Goal: Task Accomplishment & Management: Use online tool/utility

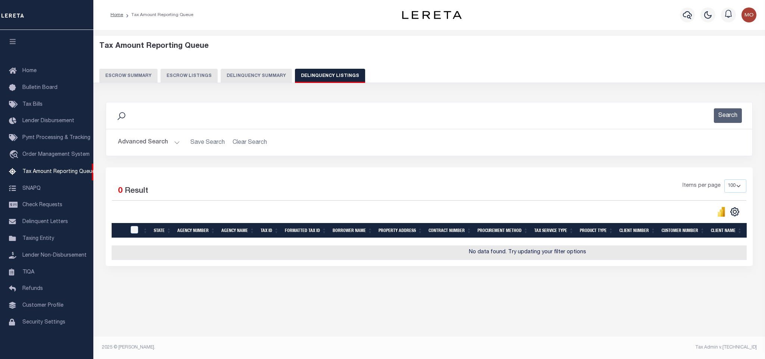
select select "100"
click at [174, 146] on button "Advanced Search" at bounding box center [149, 142] width 62 height 15
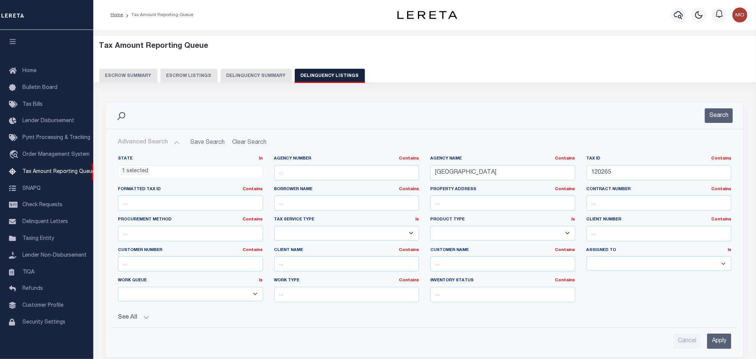
click at [130, 174] on li "1 selected" at bounding box center [135, 171] width 30 height 8
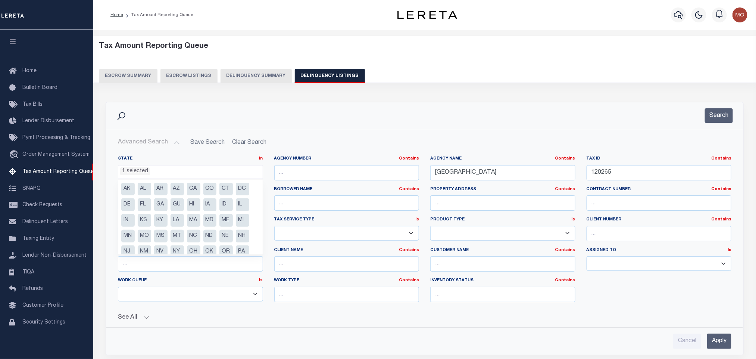
scroll to position [38, 0]
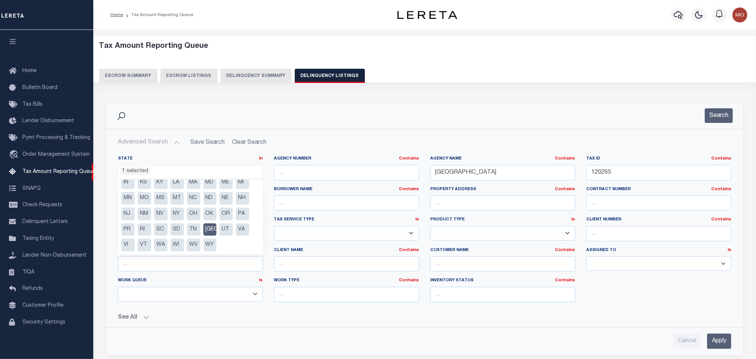
click at [469, 115] on div "Search" at bounding box center [425, 115] width 626 height 15
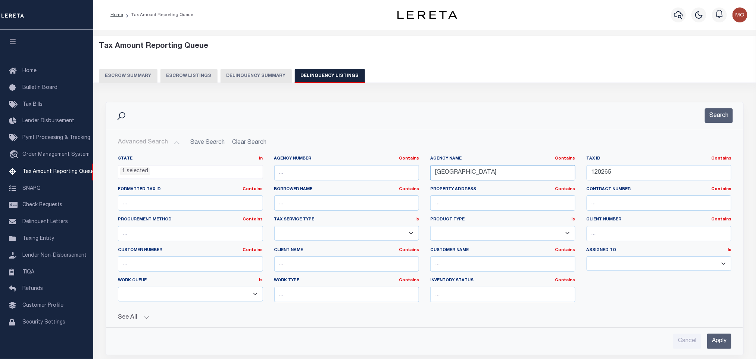
drag, startPoint x: 500, startPoint y: 178, endPoint x: 341, endPoint y: 176, distance: 159.4
click at [344, 176] on div "State In In AK AL AR AZ CA CO CT DC DE FL GA GU HI IA ID IL IN KS [GEOGRAPHIC_D…" at bounding box center [424, 232] width 625 height 152
click at [585, 142] on h2 "Advanced Search Save Search Clear Search tblassign_wrapper_dynamictable_____Def…" at bounding box center [425, 142] width 626 height 15
drag, startPoint x: 629, startPoint y: 179, endPoint x: 492, endPoint y: 162, distance: 138.1
click at [511, 165] on div "State In In AK AL AR AZ CA CO CT DC DE FL GA GU HI IA ID IL IN KS [GEOGRAPHIC_D…" at bounding box center [424, 232] width 625 height 152
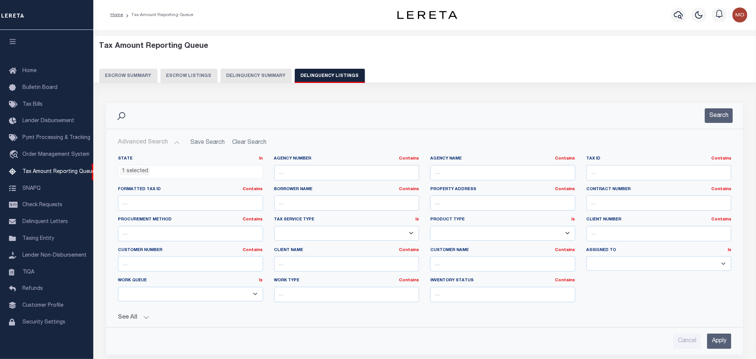
click at [581, 121] on div "Search" at bounding box center [425, 115] width 626 height 15
click at [606, 172] on input "text" at bounding box center [659, 172] width 145 height 15
paste input "10654"
type input "10654"
click at [716, 115] on button "Search" at bounding box center [719, 115] width 28 height 15
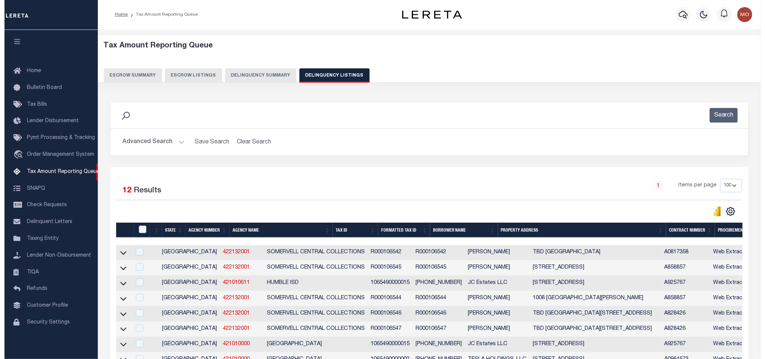
scroll to position [0, 0]
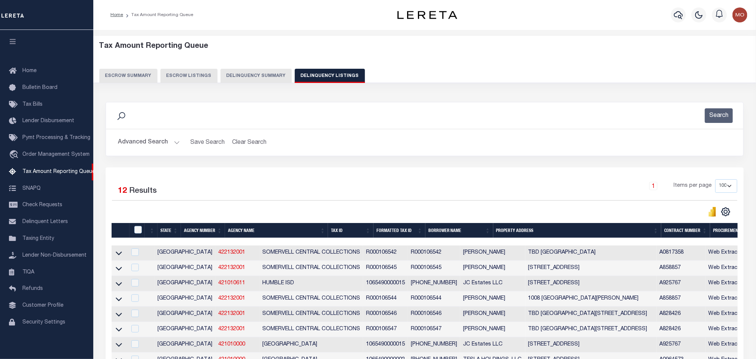
click at [174, 143] on button "Advanced Search" at bounding box center [149, 142] width 62 height 15
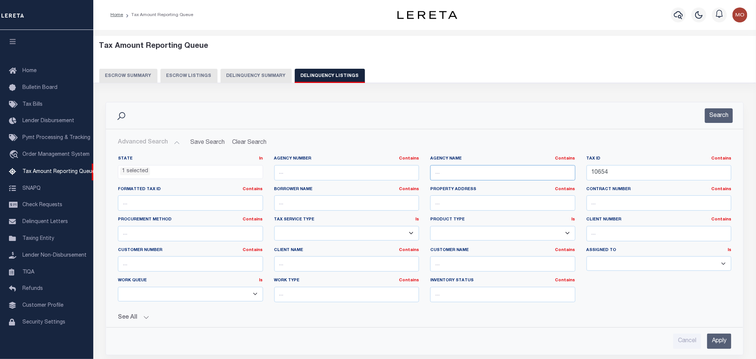
click at [473, 174] on input "text" at bounding box center [503, 172] width 145 height 15
paste input "ANGELINA COUNTY"
type input "ANGELINA COUNTY"
click at [714, 115] on button "Search" at bounding box center [719, 115] width 28 height 15
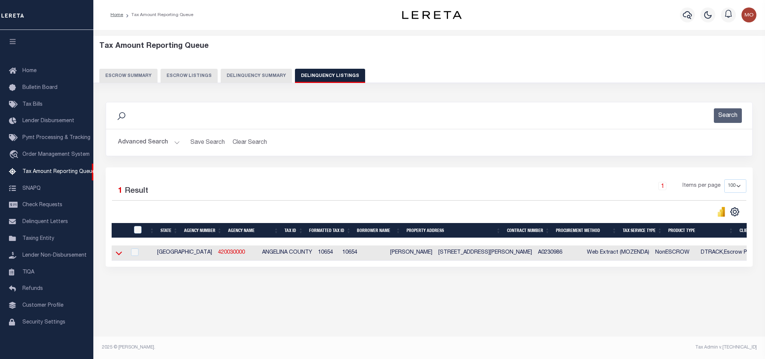
click at [119, 257] on icon at bounding box center [119, 253] width 6 height 8
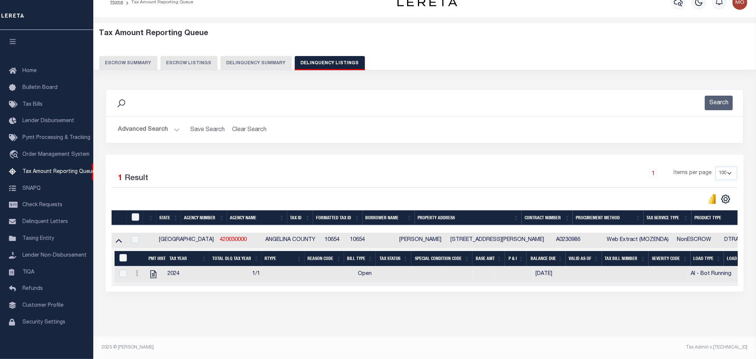
scroll to position [21, 0]
click at [138, 213] on input "checkbox" at bounding box center [135, 216] width 7 height 7
checkbox input "true"
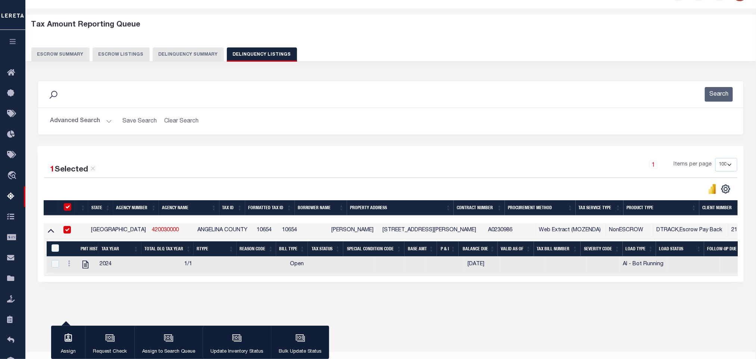
scroll to position [19, 0]
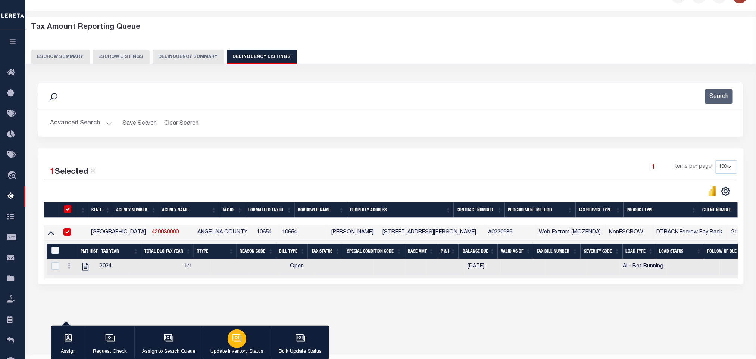
click at [243, 336] on div "button" at bounding box center [237, 338] width 19 height 19
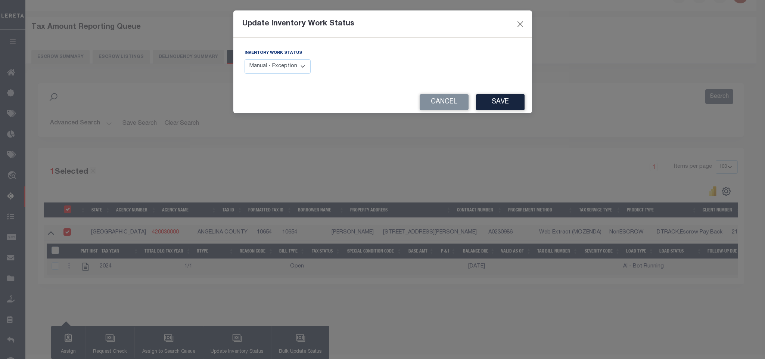
click at [295, 66] on select "Manual - Exception Pended - Awaiting Search Late Add Exception Completed" at bounding box center [278, 66] width 66 height 15
select select "4"
click at [245, 60] on select "Manual - Exception Pended - Awaiting Search Late Add Exception Completed" at bounding box center [278, 66] width 66 height 15
click at [498, 103] on button "Save" at bounding box center [500, 102] width 49 height 16
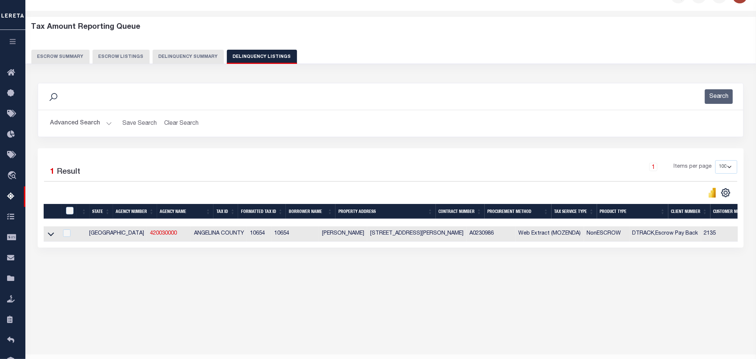
click at [109, 120] on button "Advanced Search" at bounding box center [81, 123] width 62 height 15
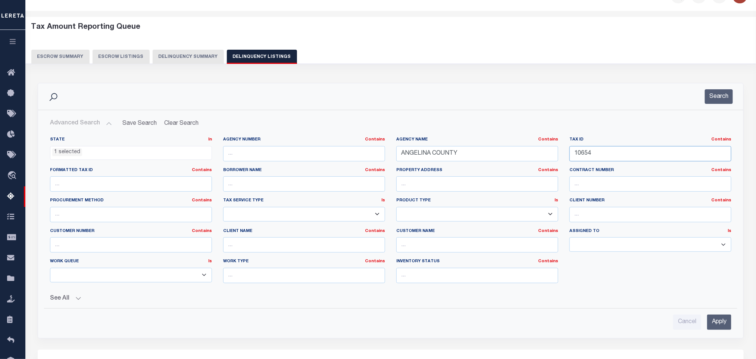
click at [606, 155] on input "10654" at bounding box center [651, 153] width 162 height 15
drag, startPoint x: 591, startPoint y: 158, endPoint x: 497, endPoint y: 152, distance: 93.6
click at [497, 152] on div "State In In AK AL AR AZ CA CO CT DC DE FL GA GU HI IA ID IL IN KS [GEOGRAPHIC_D…" at bounding box center [390, 213] width 693 height 152
paste input "1889"
type input "11889"
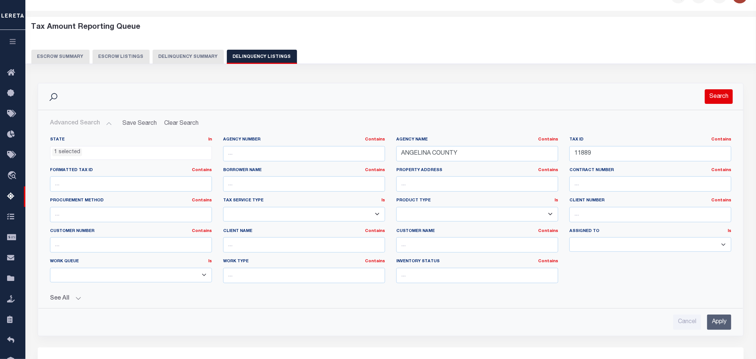
click at [721, 97] on button "Search" at bounding box center [719, 96] width 28 height 15
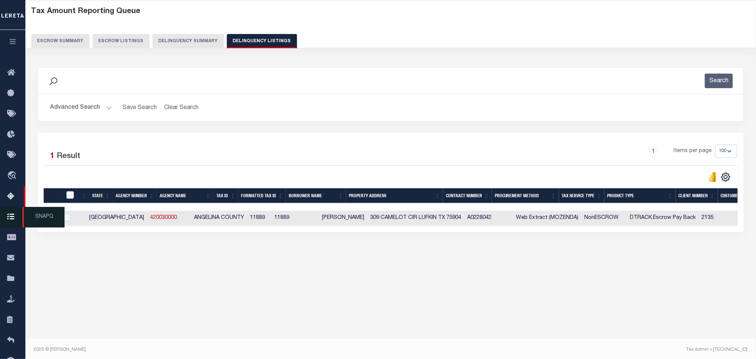
scroll to position [37, 0]
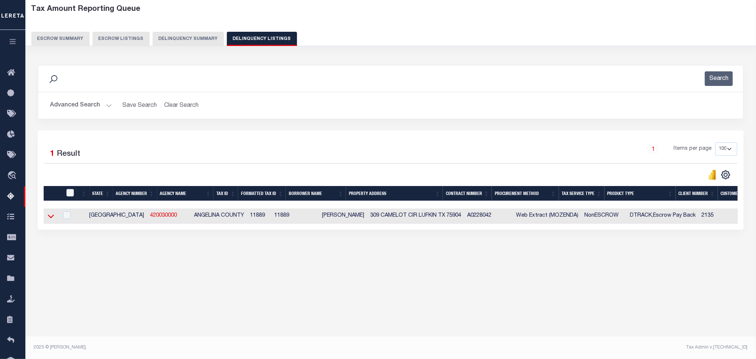
click at [49, 220] on icon at bounding box center [51, 216] width 6 height 8
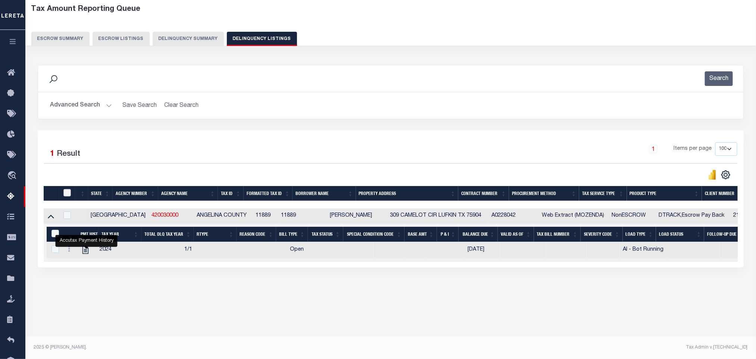
click at [64, 195] on input "checkbox" at bounding box center [66, 192] width 7 height 7
checkbox input "true"
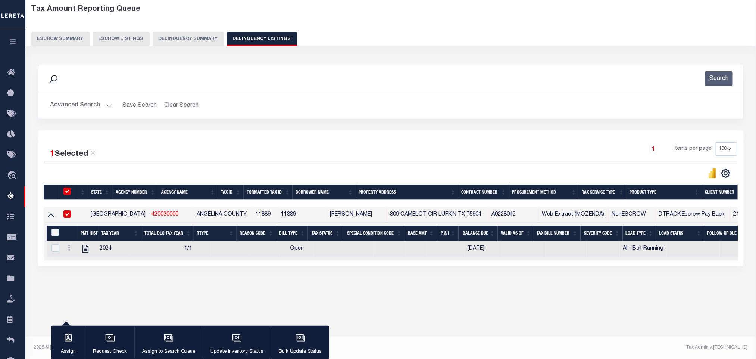
scroll to position [35, 0]
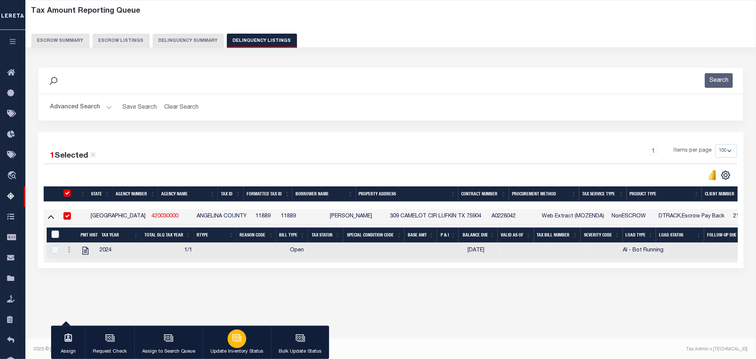
click at [228, 339] on div "button" at bounding box center [237, 338] width 19 height 19
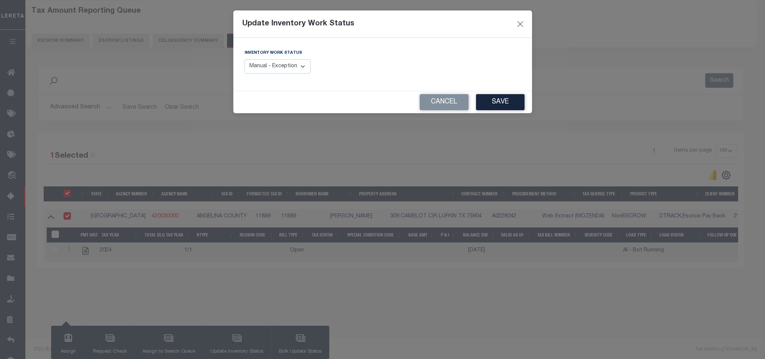
click at [280, 64] on select "Manual - Exception Pended - Awaiting Search Late Add Exception Completed" at bounding box center [278, 66] width 66 height 15
select select "4"
click at [245, 60] on select "Manual - Exception Pended - Awaiting Search Late Add Exception Completed" at bounding box center [278, 66] width 66 height 15
click at [493, 106] on button "Save" at bounding box center [500, 102] width 49 height 16
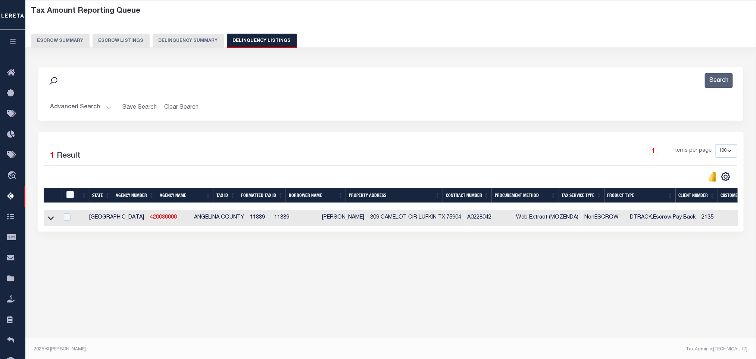
click at [106, 108] on button "Advanced Search" at bounding box center [81, 107] width 62 height 15
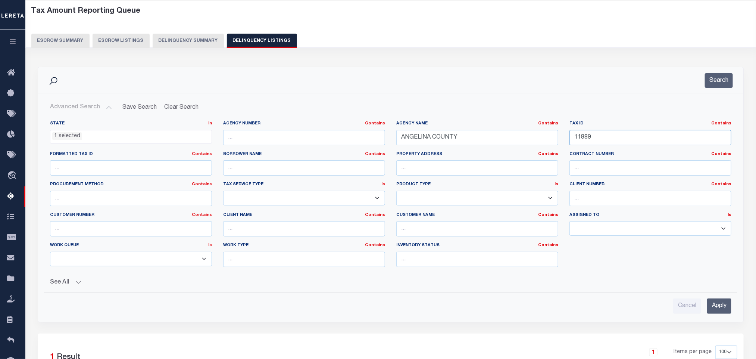
drag, startPoint x: 606, startPoint y: 132, endPoint x: 493, endPoint y: 145, distance: 113.8
click at [494, 145] on div "State In In AK AL AR AZ CA CO CT DC DE FL GA GU HI IA ID IL IN KS [GEOGRAPHIC_D…" at bounding box center [390, 197] width 693 height 152
paste input "3165"
type input "13165"
click at [717, 78] on button "Search" at bounding box center [719, 80] width 28 height 15
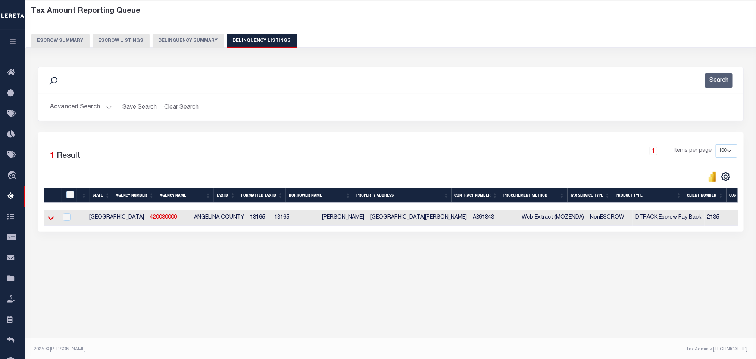
click at [52, 218] on icon at bounding box center [51, 218] width 6 height 8
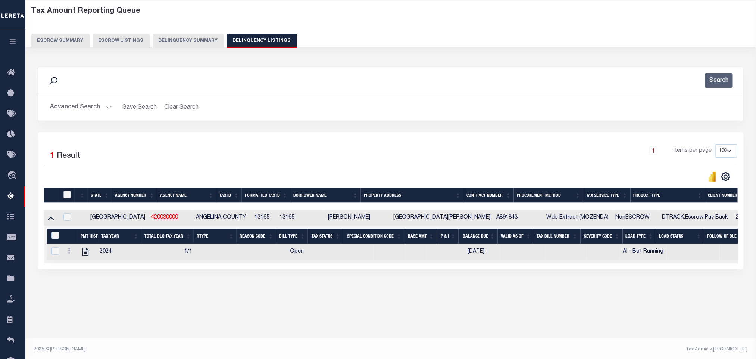
click at [67, 195] on input "checkbox" at bounding box center [66, 194] width 7 height 7
checkbox input "true"
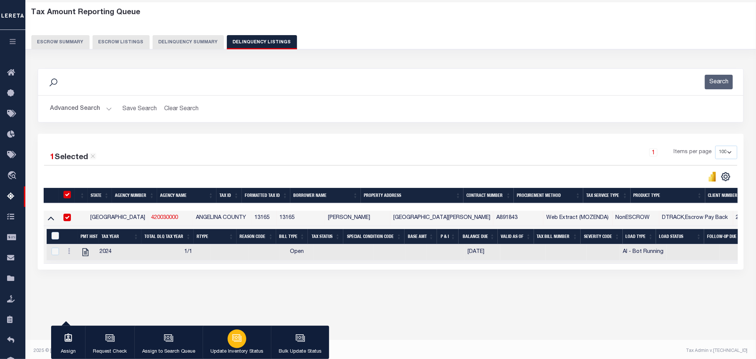
click at [241, 342] on div "button" at bounding box center [237, 338] width 19 height 19
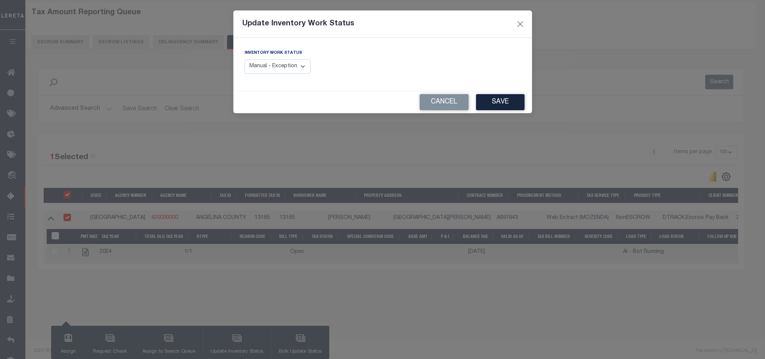
click at [290, 77] on div "Inventory Work Status Manual - Exception Pended - Awaiting Search Late Add Exce…" at bounding box center [311, 64] width 144 height 31
click at [292, 62] on select "Manual - Exception Pended - Awaiting Search Late Add Exception Completed" at bounding box center [278, 66] width 66 height 15
select select "4"
click at [245, 60] on select "Manual - Exception Pended - Awaiting Search Late Add Exception Completed" at bounding box center [278, 66] width 66 height 15
click at [506, 106] on button "Save" at bounding box center [500, 102] width 49 height 16
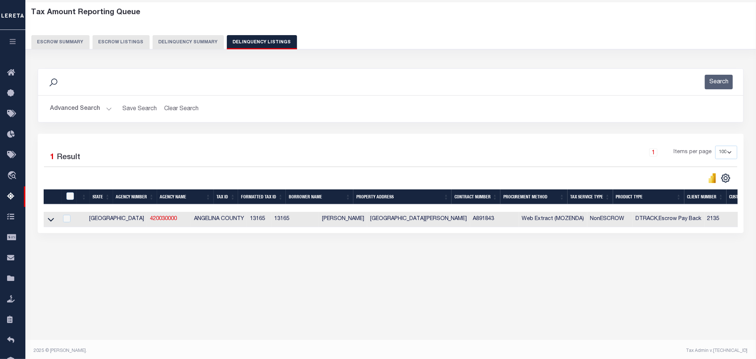
drag, startPoint x: 107, startPoint y: 108, endPoint x: 106, endPoint y: 103, distance: 4.1
click at [107, 108] on button "Advanced Search" at bounding box center [81, 109] width 62 height 15
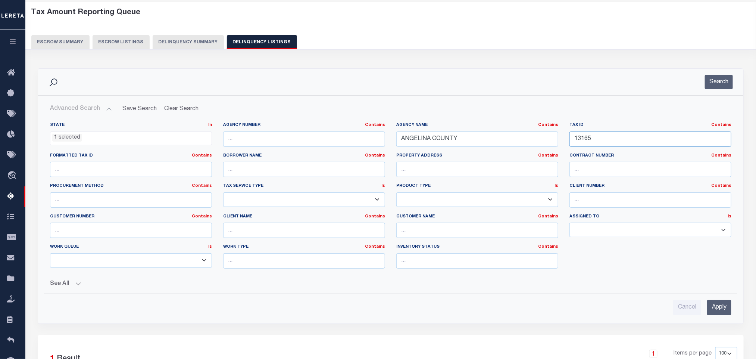
click at [614, 144] on input "13165" at bounding box center [651, 138] width 162 height 15
drag, startPoint x: 625, startPoint y: 139, endPoint x: 485, endPoint y: 139, distance: 140.0
click at [485, 139] on div "State In In AK AL AR AZ CA CO CT DC DE FL GA GU HI IA ID IL IN KS [GEOGRAPHIC_D…" at bounding box center [390, 198] width 693 height 152
paste input "26552"
type input "26552"
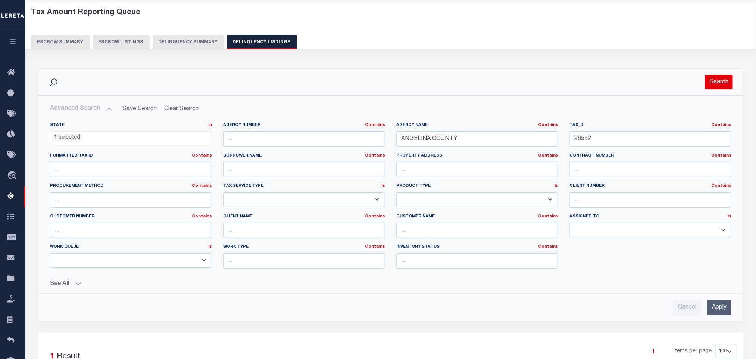
click at [709, 79] on button "Search" at bounding box center [719, 82] width 28 height 15
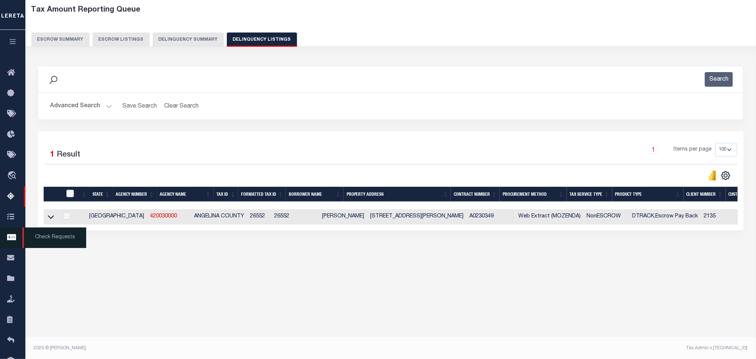
scroll to position [37, 0]
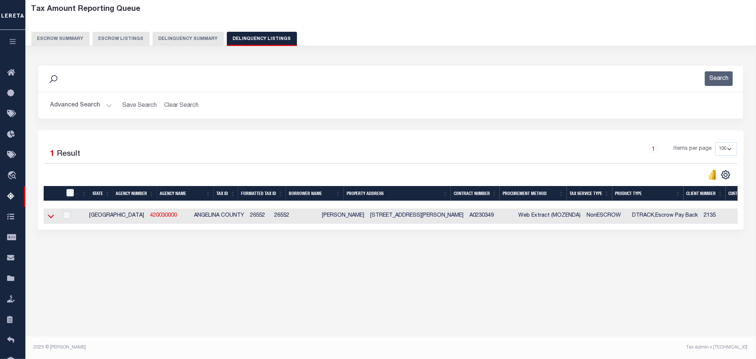
click at [50, 218] on icon at bounding box center [51, 217] width 6 height 4
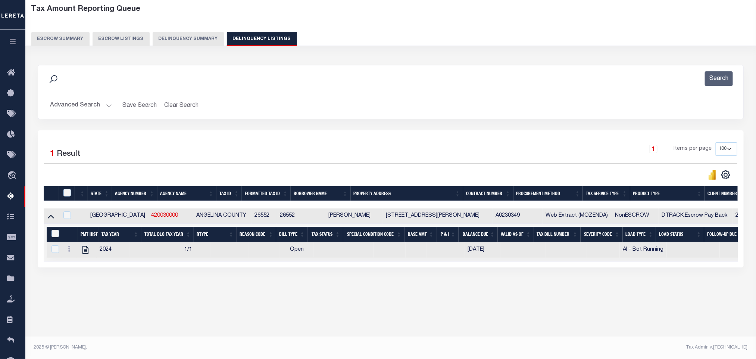
scroll to position [0, 0]
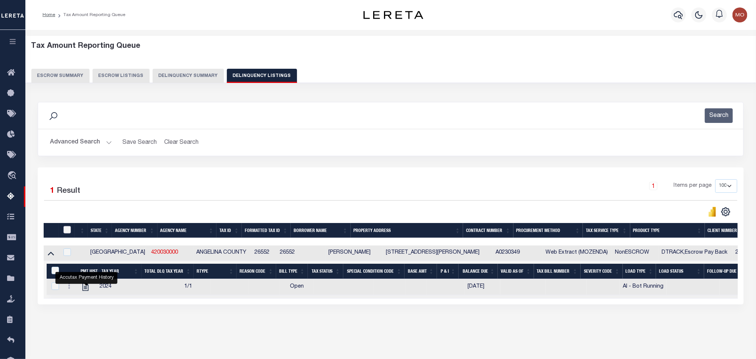
click at [65, 232] on input "checkbox" at bounding box center [66, 229] width 7 height 7
checkbox input "true"
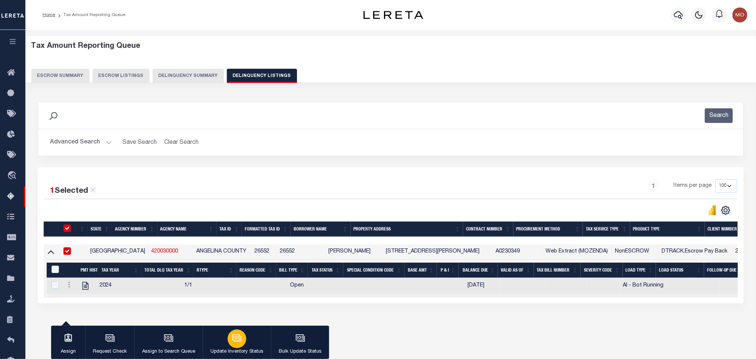
click at [238, 344] on div "button" at bounding box center [237, 338] width 19 height 19
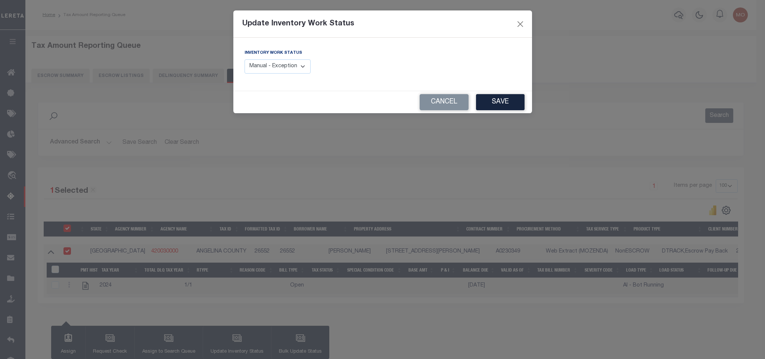
click at [283, 72] on select "Manual - Exception Pended - Awaiting Search Late Add Exception Completed" at bounding box center [278, 66] width 66 height 15
select select "4"
click at [245, 60] on select "Manual - Exception Pended - Awaiting Search Late Add Exception Completed" at bounding box center [278, 66] width 66 height 15
click at [503, 103] on button "Save" at bounding box center [500, 102] width 49 height 16
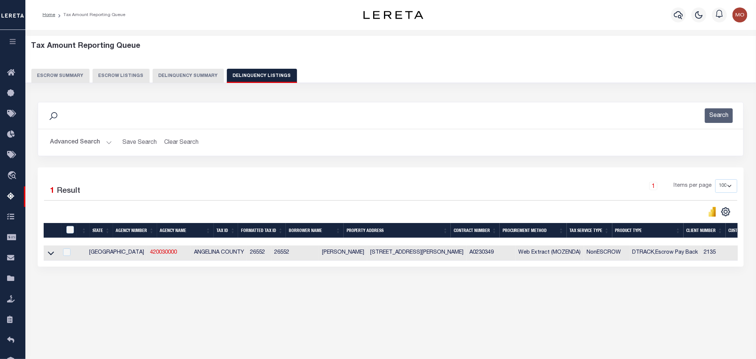
click at [106, 144] on button "Advanced Search" at bounding box center [81, 142] width 62 height 15
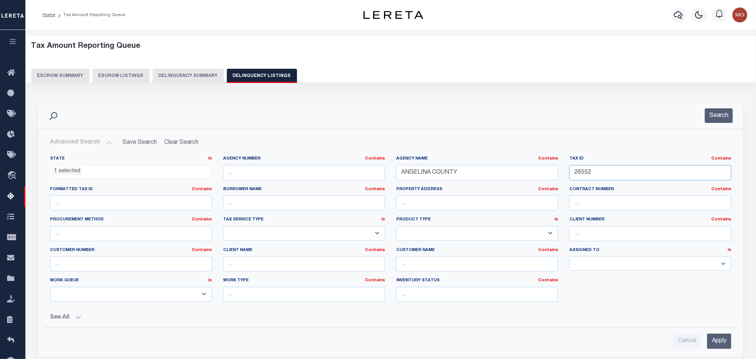
drag, startPoint x: 613, startPoint y: 167, endPoint x: 531, endPoint y: 167, distance: 82.1
click at [531, 167] on div "State In In AK AL AR AZ CA CO CT DC DE FL GA GU HI IA ID IL IN KS [GEOGRAPHIC_D…" at bounding box center [390, 232] width 693 height 152
paste input "7370"
click at [718, 112] on button "Search" at bounding box center [719, 115] width 28 height 15
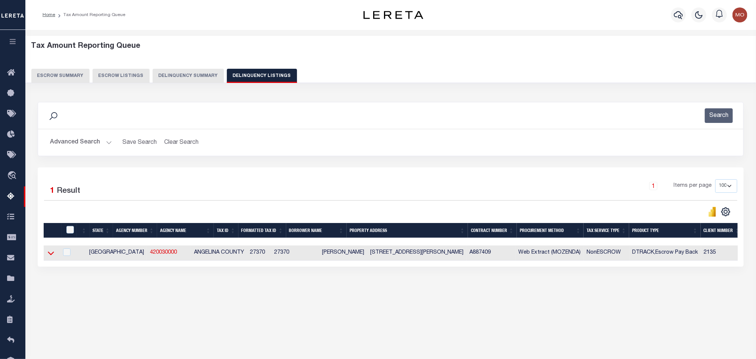
click at [50, 255] on icon at bounding box center [51, 254] width 6 height 4
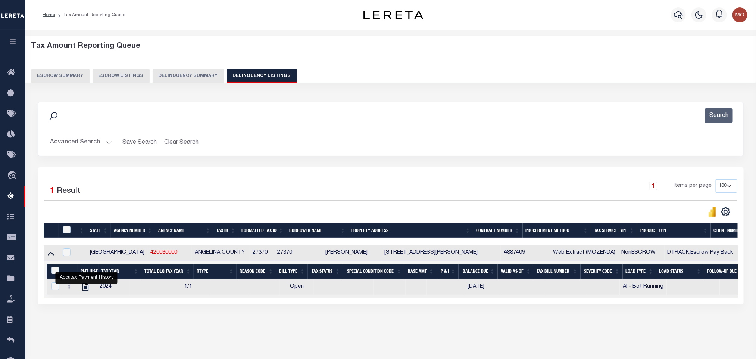
click at [109, 141] on button "Advanced Search" at bounding box center [81, 142] width 62 height 15
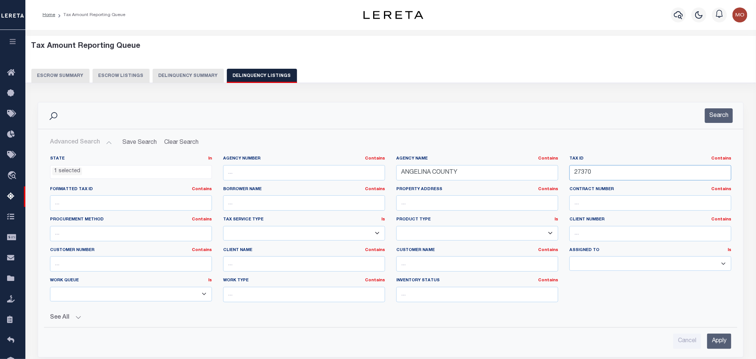
drag, startPoint x: 580, startPoint y: 176, endPoint x: 467, endPoint y: 172, distance: 113.2
click at [461, 177] on div "State In In AK AL AR AZ CA CO CT DC DE FL GA GU HI IA ID IL IN KS [GEOGRAPHIC_D…" at bounding box center [390, 232] width 693 height 152
paste input "626"
type input "27626"
click at [711, 118] on button "Search" at bounding box center [719, 115] width 28 height 15
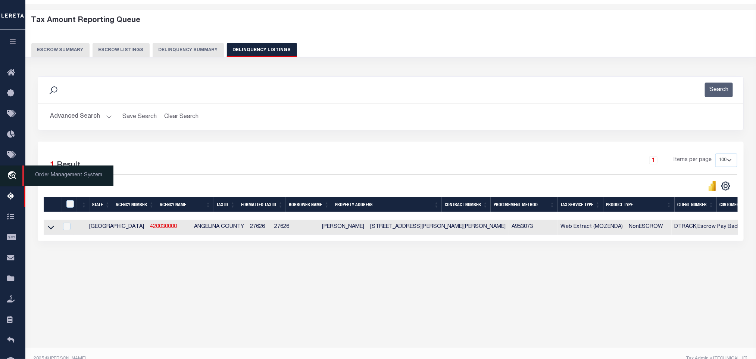
scroll to position [37, 0]
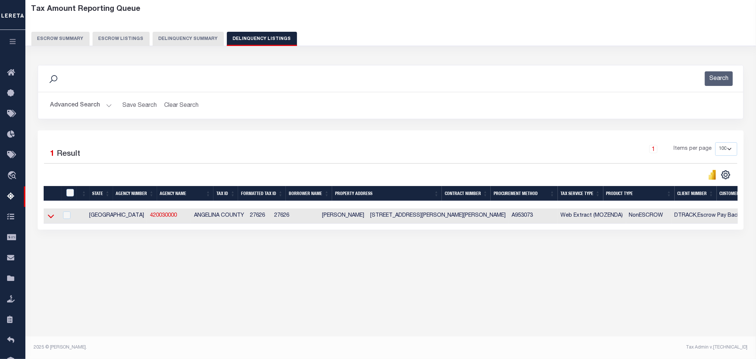
click at [48, 218] on icon at bounding box center [51, 217] width 6 height 4
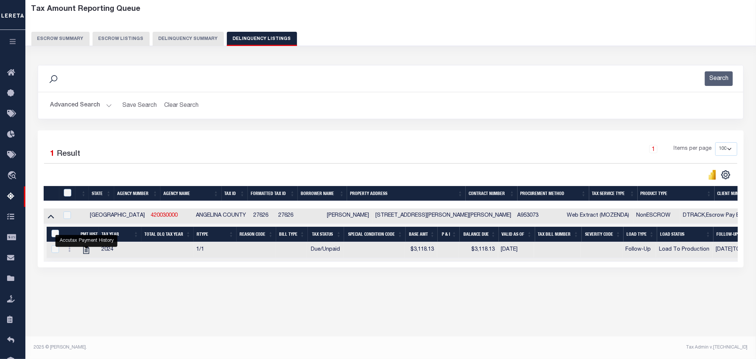
click at [72, 196] on div at bounding box center [68, 193] width 13 height 8
click at [68, 196] on input "checkbox" at bounding box center [67, 192] width 7 height 7
checkbox input "true"
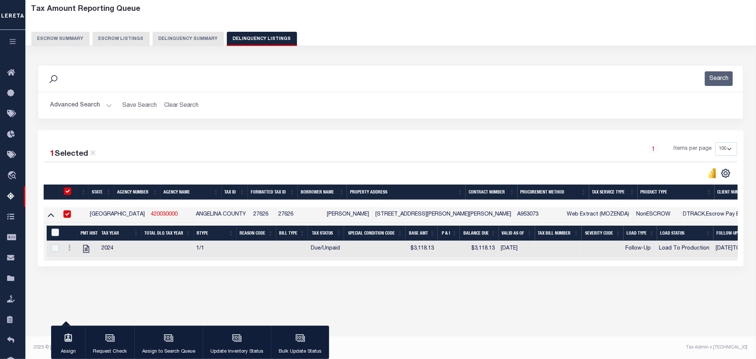
scroll to position [35, 0]
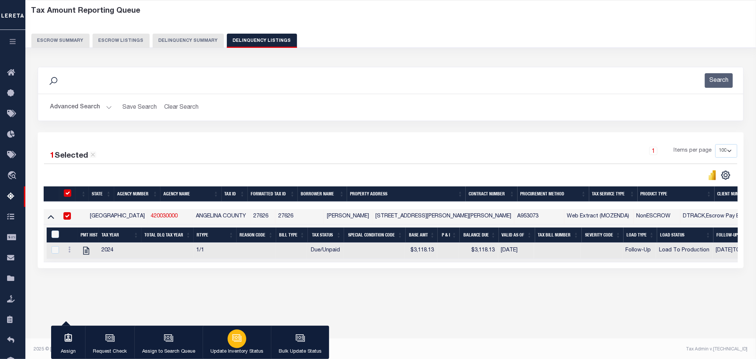
click at [232, 339] on icon "button" at bounding box center [237, 338] width 10 height 10
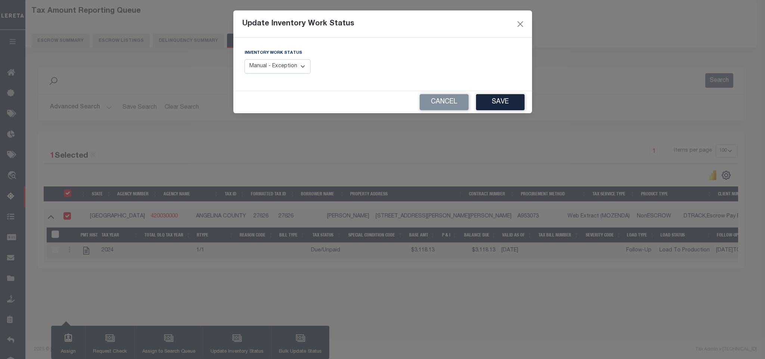
click at [292, 71] on select "Manual - Exception Pended - Awaiting Search Late Add Exception Completed" at bounding box center [278, 66] width 66 height 15
select select "4"
click at [245, 60] on select "Manual - Exception Pended - Awaiting Search Late Add Exception Completed" at bounding box center [278, 66] width 66 height 15
click at [504, 102] on button "Save" at bounding box center [500, 102] width 49 height 16
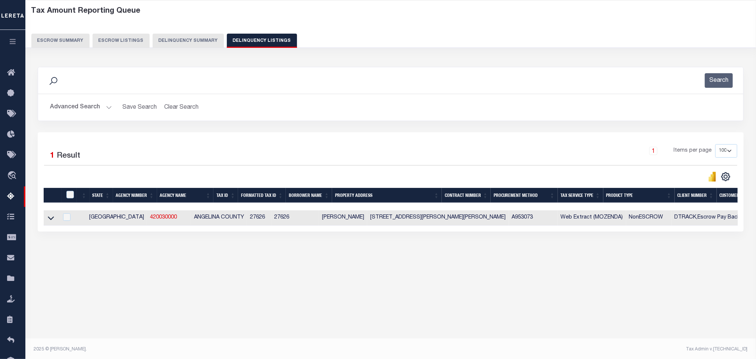
click at [110, 109] on button "Advanced Search" at bounding box center [81, 107] width 62 height 15
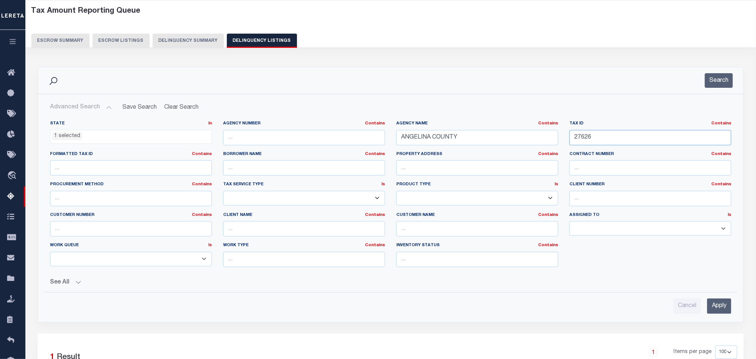
drag, startPoint x: 600, startPoint y: 142, endPoint x: 512, endPoint y: 142, distance: 88.1
click at [522, 142] on div "State In In AK AL AR AZ CA CO CT DC DE FL GA GU HI IA ID IL IN KS [GEOGRAPHIC_D…" at bounding box center [390, 197] width 693 height 152
paste input "41669"
type input "41669"
click at [719, 78] on button "Search" at bounding box center [719, 80] width 28 height 15
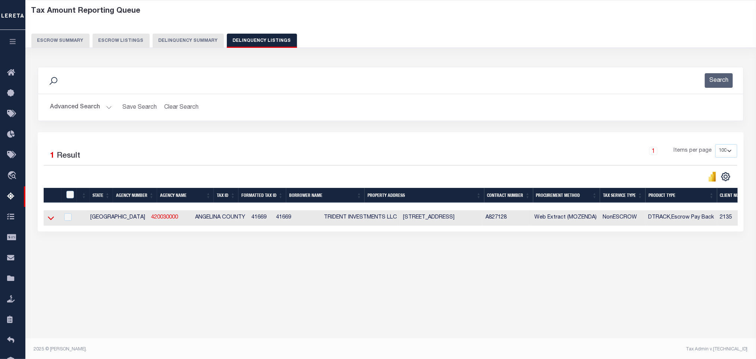
click at [50, 220] on icon at bounding box center [51, 218] width 6 height 8
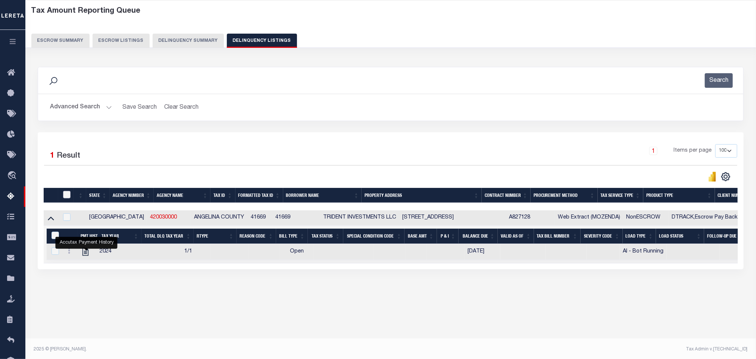
click at [65, 194] on input "checkbox" at bounding box center [66, 194] width 7 height 7
checkbox input "true"
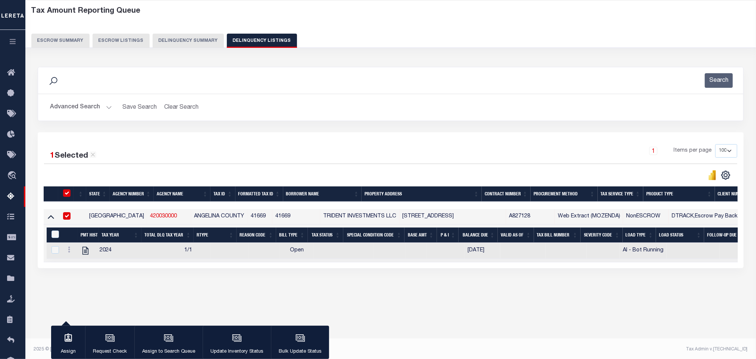
scroll to position [34, 0]
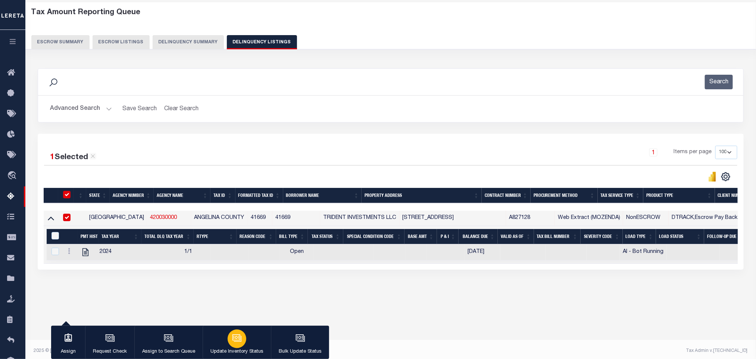
click at [235, 342] on icon "button" at bounding box center [237, 338] width 10 height 10
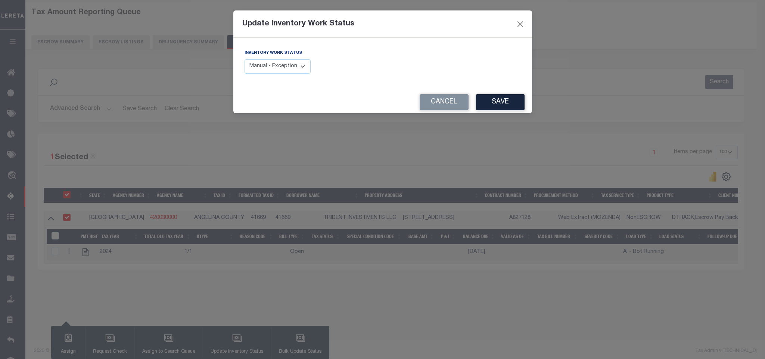
click at [287, 72] on select "Manual - Exception Pended - Awaiting Search Late Add Exception Completed" at bounding box center [278, 66] width 66 height 15
select select "4"
click at [245, 60] on select "Manual - Exception Pended - Awaiting Search Late Add Exception Completed" at bounding box center [278, 66] width 66 height 15
click at [502, 106] on button "Save" at bounding box center [500, 102] width 49 height 16
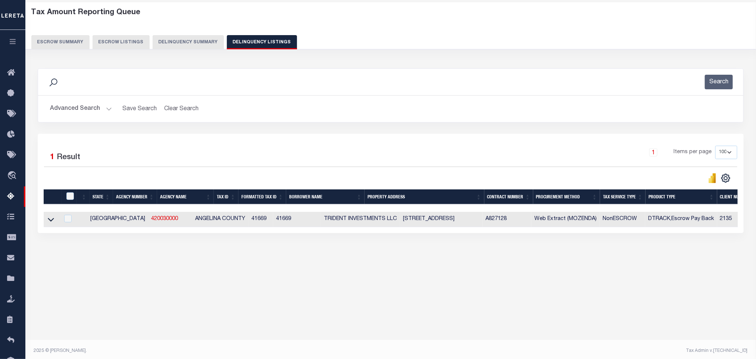
click at [109, 109] on button "Advanced Search" at bounding box center [81, 109] width 62 height 15
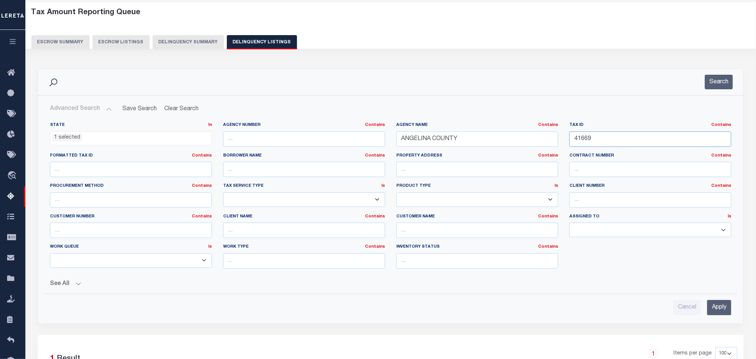
drag, startPoint x: 599, startPoint y: 136, endPoint x: 609, endPoint y: 140, distance: 10.5
click at [599, 136] on input "41669" at bounding box center [651, 138] width 162 height 15
drag, startPoint x: 609, startPoint y: 140, endPoint x: 517, endPoint y: 143, distance: 91.9
click at [517, 143] on div "State In In AK AL AR AZ CA CO CT DC DE FL GA GU HI IA ID IL IN KS [GEOGRAPHIC_D…" at bounding box center [390, 198] width 693 height 152
paste input "703"
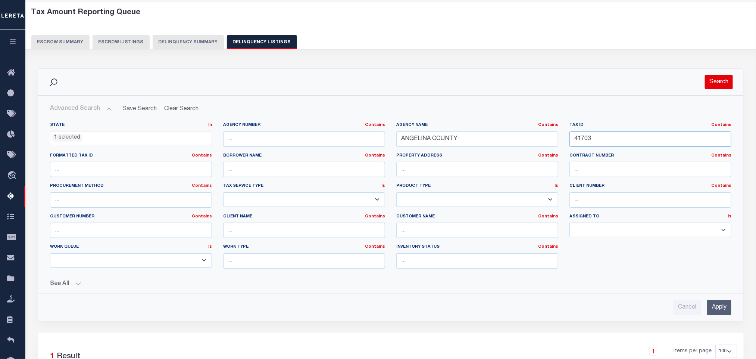
type input "41703"
click at [715, 81] on button "Search" at bounding box center [719, 82] width 28 height 15
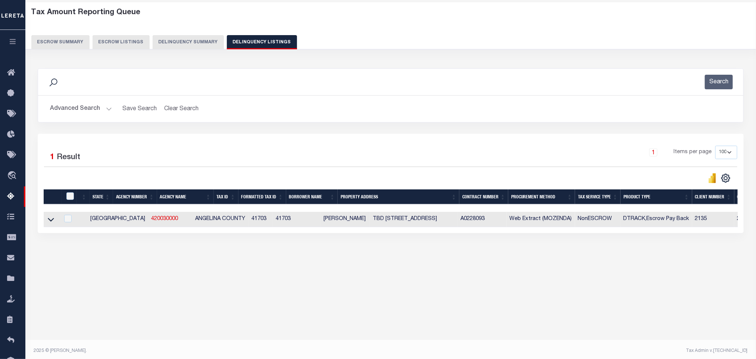
drag, startPoint x: 54, startPoint y: 223, endPoint x: 711, endPoint y: 175, distance: 659.3
click at [53, 223] on icon at bounding box center [51, 219] width 6 height 8
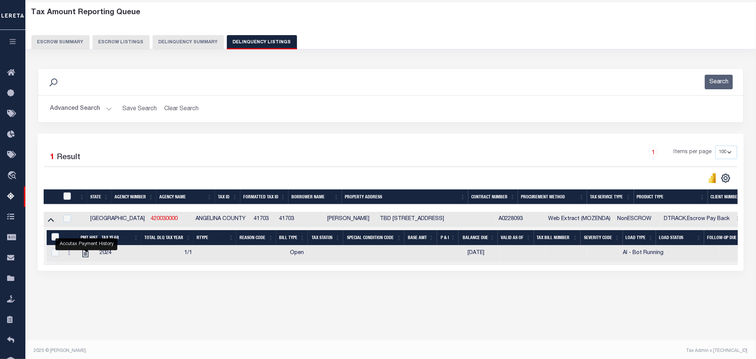
click at [65, 198] on input "checkbox" at bounding box center [66, 195] width 7 height 7
checkbox input "true"
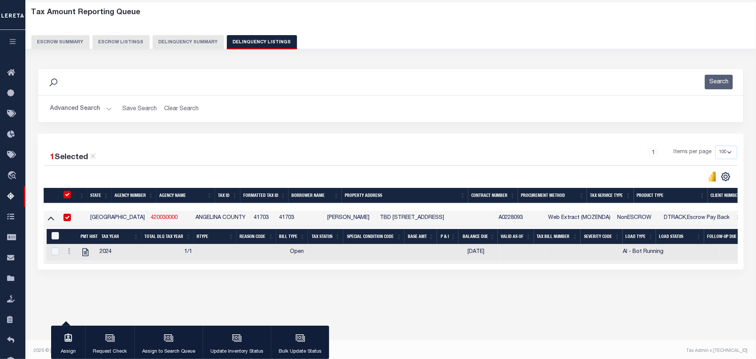
scroll to position [32, 0]
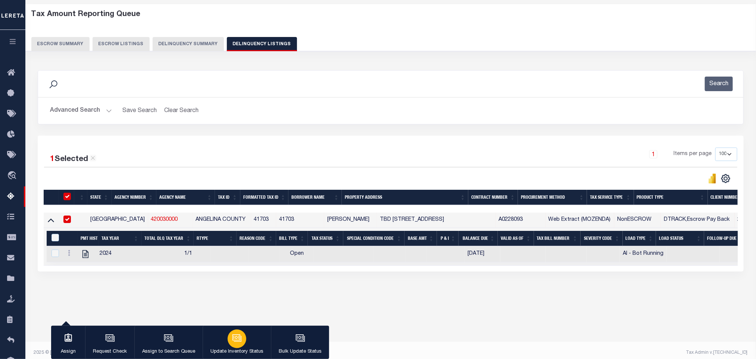
click at [234, 338] on icon "button" at bounding box center [237, 337] width 6 height 3
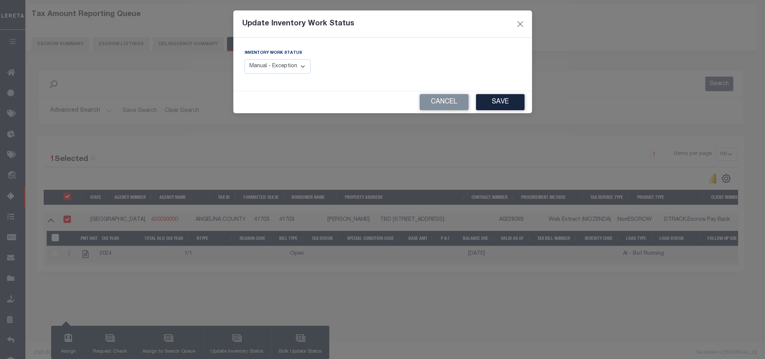
click at [250, 60] on select "Manual - Exception Pended - Awaiting Search Late Add Exception Completed" at bounding box center [278, 66] width 66 height 15
select select "4"
click at [245, 60] on select "Manual - Exception Pended - Awaiting Search Late Add Exception Completed" at bounding box center [278, 66] width 66 height 15
click at [499, 99] on button "Save" at bounding box center [500, 102] width 49 height 16
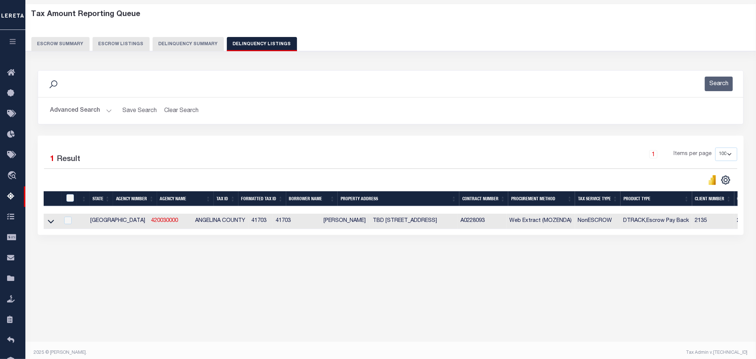
click at [109, 110] on button "Advanced Search" at bounding box center [81, 110] width 62 height 15
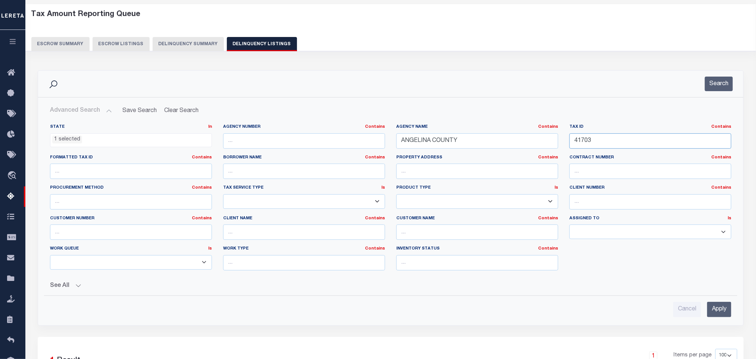
drag, startPoint x: 594, startPoint y: 141, endPoint x: 516, endPoint y: 141, distance: 78.0
click at [519, 143] on div "State In In AK AL AR AZ CA CO CT DC DE FL GA GU HI IA ID IL IN KS [GEOGRAPHIC_D…" at bounding box center [390, 200] width 693 height 152
paste input "8357"
type input "48357"
click at [735, 82] on div "Search" at bounding box center [391, 84] width 694 height 15
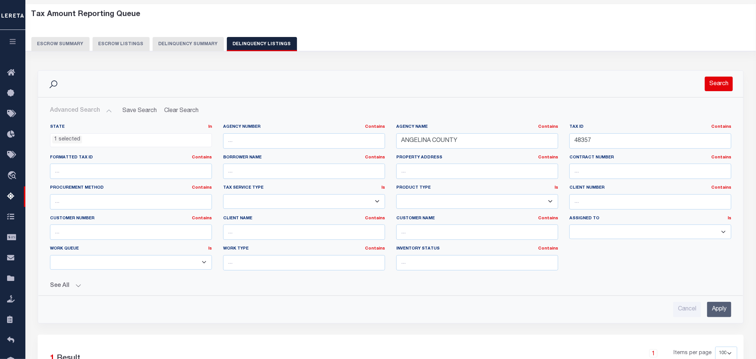
click at [724, 84] on button "Search" at bounding box center [719, 84] width 28 height 15
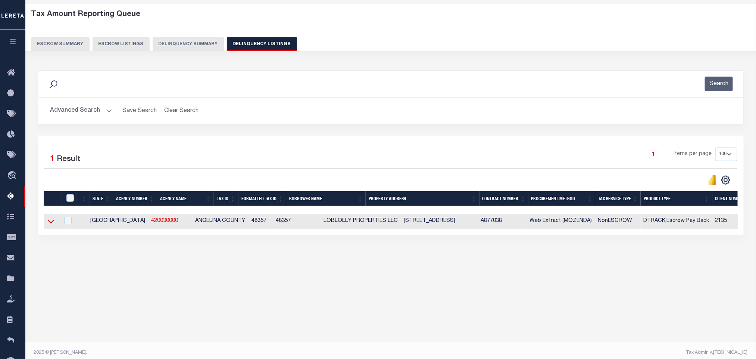
click at [48, 225] on icon at bounding box center [51, 221] width 6 height 8
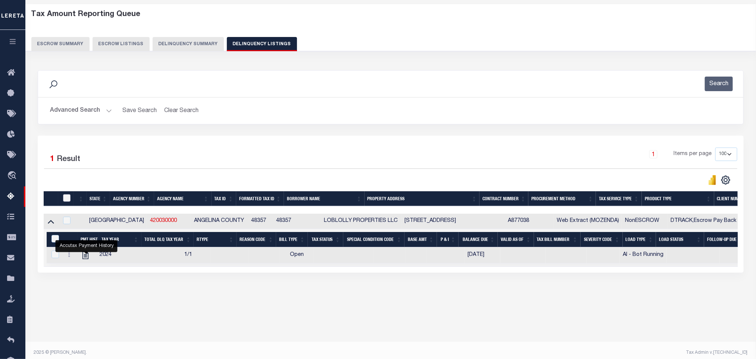
click at [65, 200] on input "checkbox" at bounding box center [66, 197] width 7 height 7
checkbox input "true"
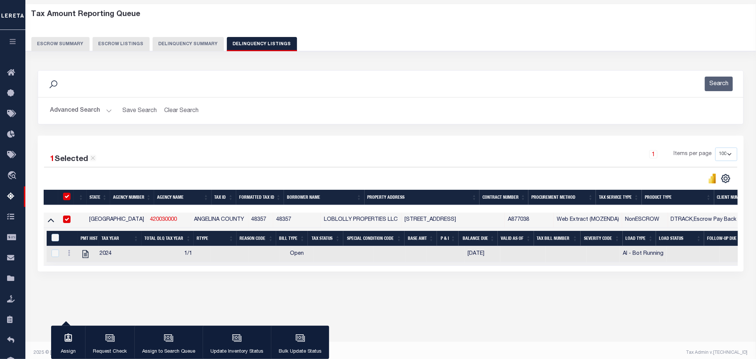
scroll to position [30, 0]
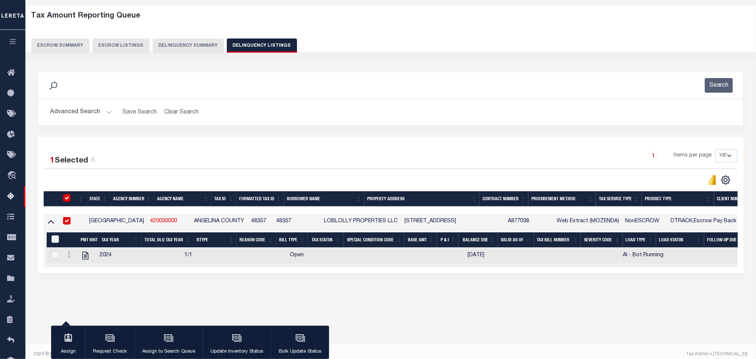
click at [246, 337] on button "Update Inventory Status" at bounding box center [237, 343] width 68 height 34
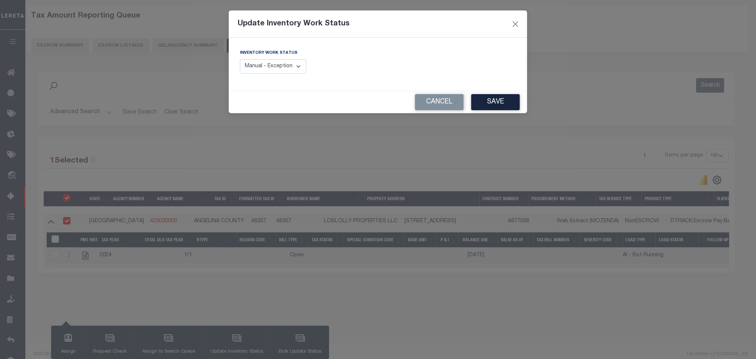
click at [286, 69] on select "Manual - Exception Pended - Awaiting Search Late Add Exception Completed" at bounding box center [273, 66] width 66 height 15
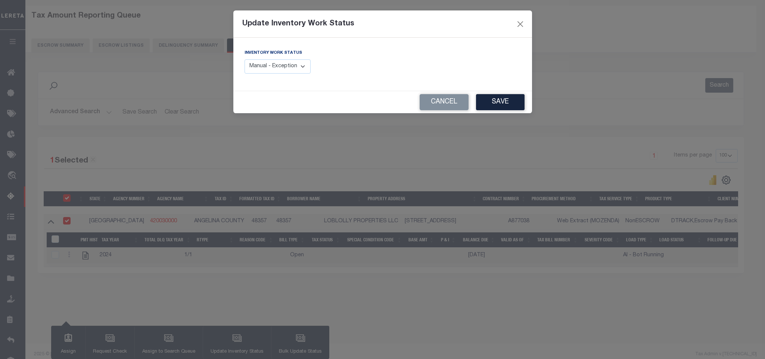
select select "4"
click at [245, 60] on select "Manual - Exception Pended - Awaiting Search Late Add Exception Completed" at bounding box center [278, 66] width 66 height 15
click at [495, 101] on button "Save" at bounding box center [500, 102] width 49 height 16
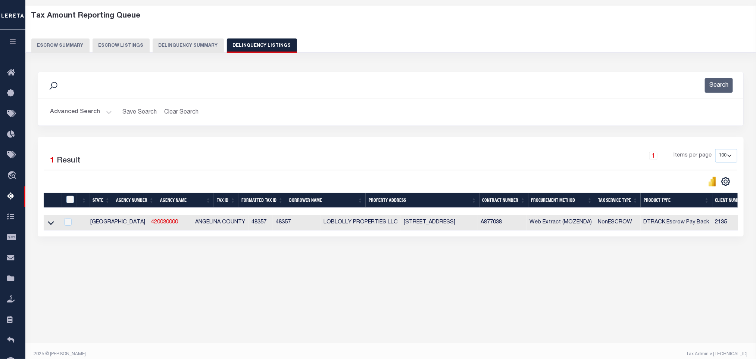
click at [105, 110] on button "Advanced Search" at bounding box center [81, 112] width 62 height 15
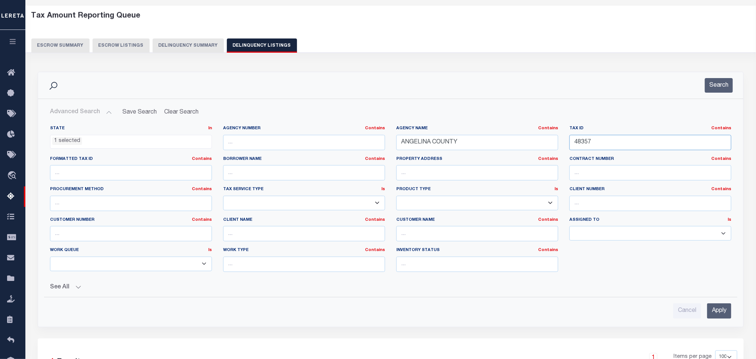
click at [618, 142] on input "48357" at bounding box center [651, 142] width 162 height 15
drag, startPoint x: 540, startPoint y: 146, endPoint x: 515, endPoint y: 147, distance: 25.8
click at [516, 147] on div "State In In AK AL AR AZ CA CO CT DC DE FL GA GU HI IA ID IL IN KS [GEOGRAPHIC_D…" at bounding box center [390, 201] width 693 height 152
paste input "53501"
click at [718, 82] on button "Search" at bounding box center [719, 85] width 28 height 15
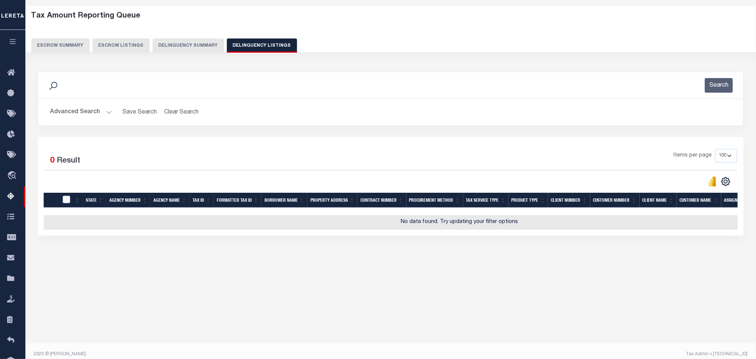
click at [105, 111] on button "Advanced Search" at bounding box center [81, 112] width 62 height 15
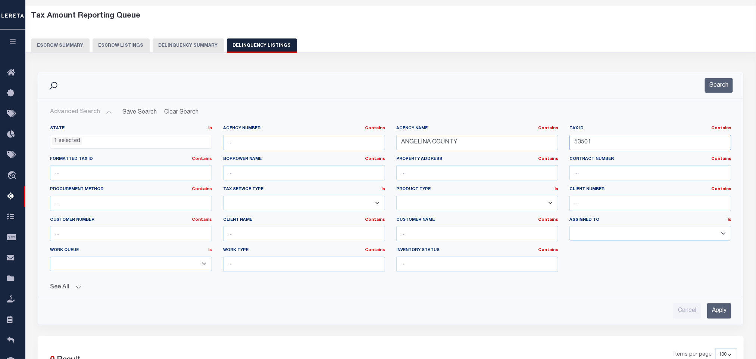
drag, startPoint x: 578, startPoint y: 146, endPoint x: 500, endPoint y: 146, distance: 78.0
click at [503, 146] on div "State In In AK AL AR AZ CA CO CT DC DE FL GA GU HI IA ID IL IN KS [GEOGRAPHIC_D…" at bounding box center [390, 201] width 693 height 152
click at [712, 87] on button "Search" at bounding box center [719, 85] width 28 height 15
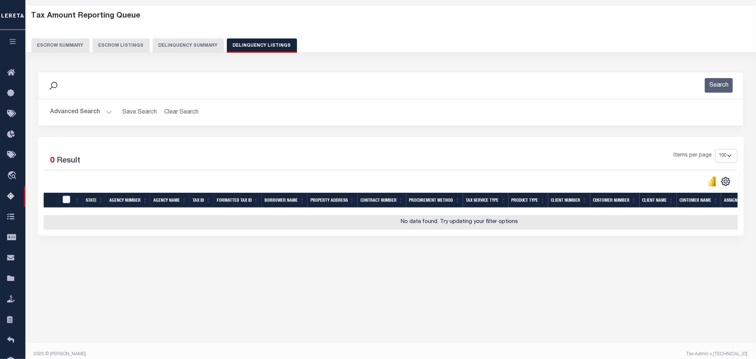
scroll to position [0, 0]
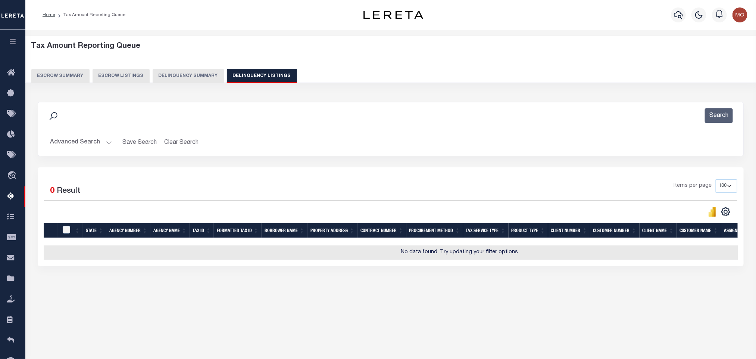
drag, startPoint x: 106, startPoint y: 140, endPoint x: 121, endPoint y: 131, distance: 17.2
click at [106, 140] on button "Advanced Search" at bounding box center [81, 142] width 62 height 15
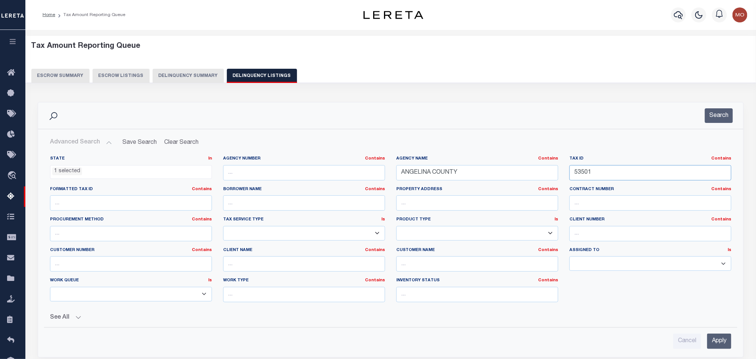
drag, startPoint x: 613, startPoint y: 175, endPoint x: 524, endPoint y: 175, distance: 88.9
click at [523, 178] on div "State In In AK AL AR AZ CA CO CT DC DE FL GA GU HI IA ID IL IN KS [GEOGRAPHIC_D…" at bounding box center [390, 232] width 693 height 152
paste input "777"
type input "53777"
click at [714, 115] on button "Search" at bounding box center [719, 115] width 28 height 15
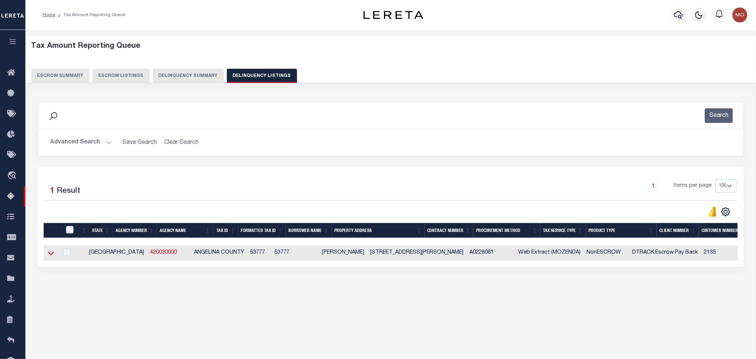
click at [53, 257] on icon at bounding box center [51, 253] width 6 height 8
click at [49, 255] on icon at bounding box center [51, 253] width 6 height 8
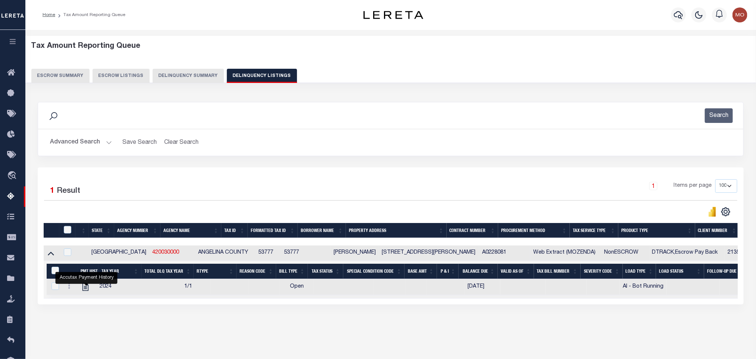
click at [63, 232] on div at bounding box center [68, 230] width 13 height 8
click at [71, 232] on input "checkbox" at bounding box center [67, 229] width 7 height 7
checkbox input "true"
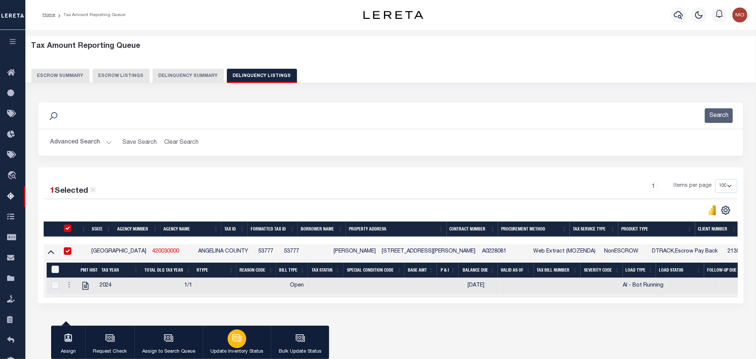
click at [232, 342] on icon "button" at bounding box center [237, 338] width 10 height 10
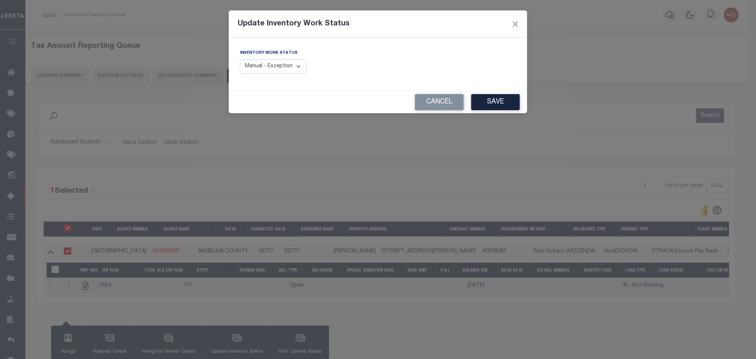
click at [276, 64] on select "Manual - Exception Pended - Awaiting Search Late Add Exception Completed" at bounding box center [273, 66] width 66 height 15
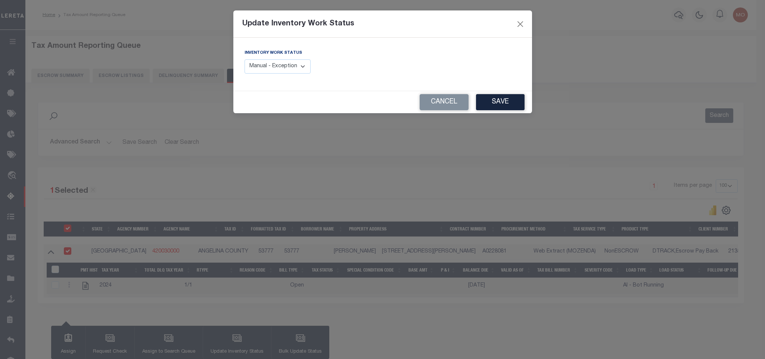
select select "4"
click at [245, 60] on select "Manual - Exception Pended - Awaiting Search Late Add Exception Completed" at bounding box center [278, 66] width 66 height 15
click at [486, 101] on button "Save" at bounding box center [500, 102] width 49 height 16
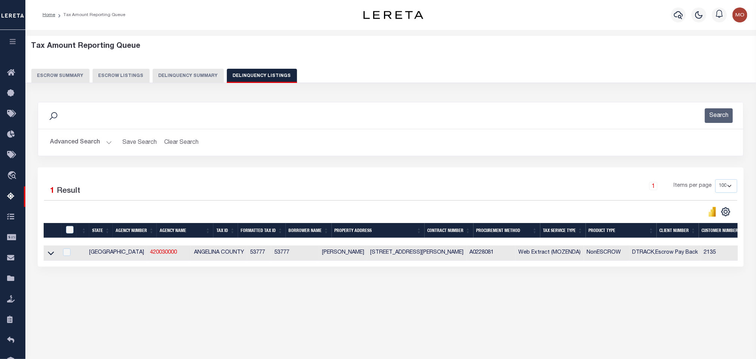
click at [109, 143] on button "Advanced Search" at bounding box center [81, 142] width 62 height 15
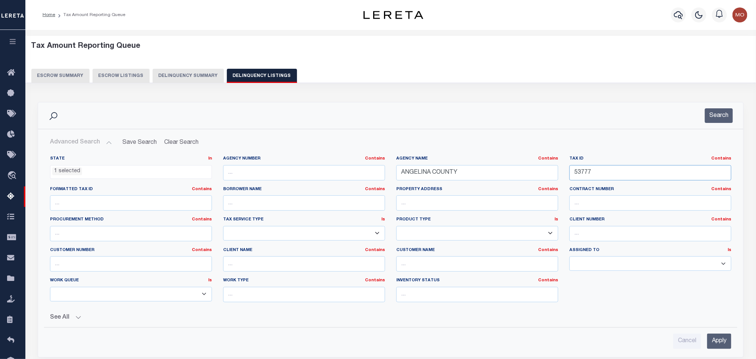
click at [588, 171] on input "53777" at bounding box center [651, 172] width 162 height 15
drag, startPoint x: 605, startPoint y: 174, endPoint x: 466, endPoint y: 171, distance: 139.3
click at [467, 172] on div "State In In AK AL AR AZ CA CO CT DC DE FL GA GU HI IA ID IL IN KS [GEOGRAPHIC_D…" at bounding box center [390, 232] width 693 height 152
paste input "80463"
click at [710, 118] on button "Search" at bounding box center [719, 115] width 28 height 15
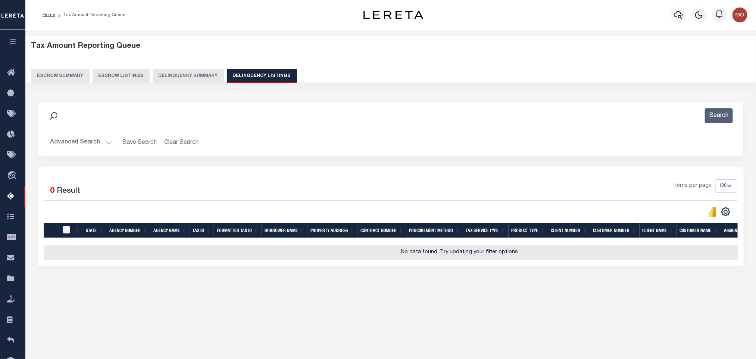
click at [105, 144] on button "Advanced Search" at bounding box center [81, 142] width 62 height 15
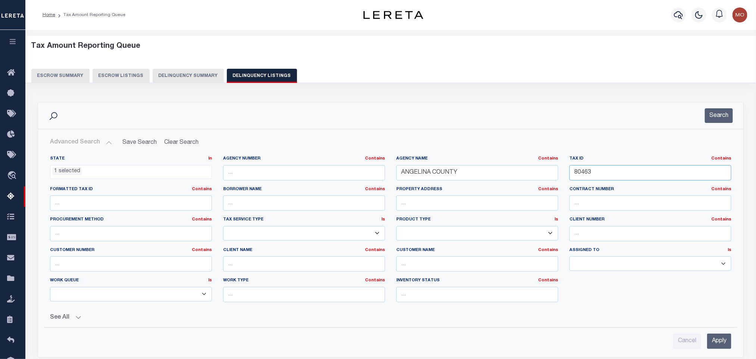
drag, startPoint x: 609, startPoint y: 170, endPoint x: 528, endPoint y: 184, distance: 81.8
click at [528, 186] on div "State In In AK AL AR AZ CA CO CT DC DE FL GA GU HI IA ID IL IN KS [GEOGRAPHIC_D…" at bounding box center [390, 232] width 693 height 152
click at [715, 114] on button "Search" at bounding box center [719, 115] width 28 height 15
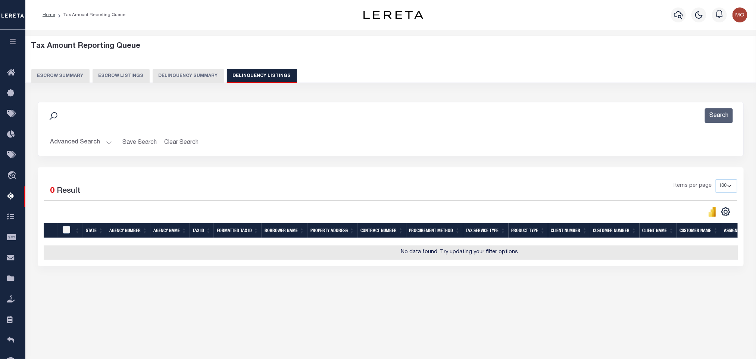
click at [107, 142] on button "Advanced Search" at bounding box center [81, 142] width 62 height 15
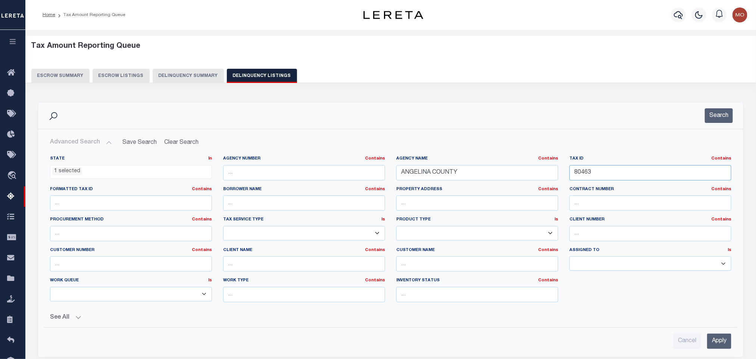
drag, startPoint x: 614, startPoint y: 170, endPoint x: 504, endPoint y: 171, distance: 110.2
click at [494, 175] on div "State In In AK AL AR AZ CA CO CT DC DE FL GA GU HI IA ID IL IN KS [GEOGRAPHIC_D…" at bounding box center [390, 232] width 693 height 152
paste input "1917"
type input "81917"
click at [715, 115] on button "Search" at bounding box center [719, 115] width 28 height 15
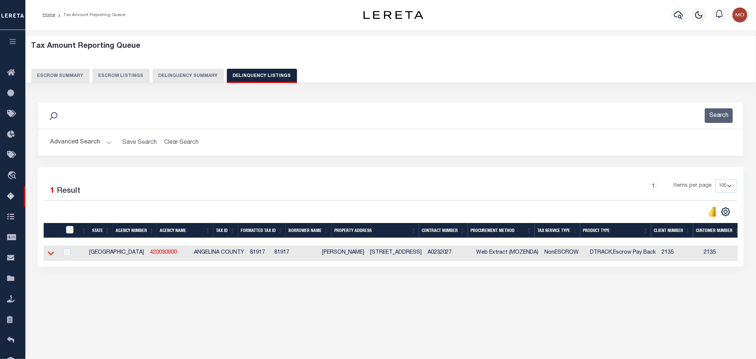
click at [49, 255] on icon at bounding box center [51, 254] width 6 height 4
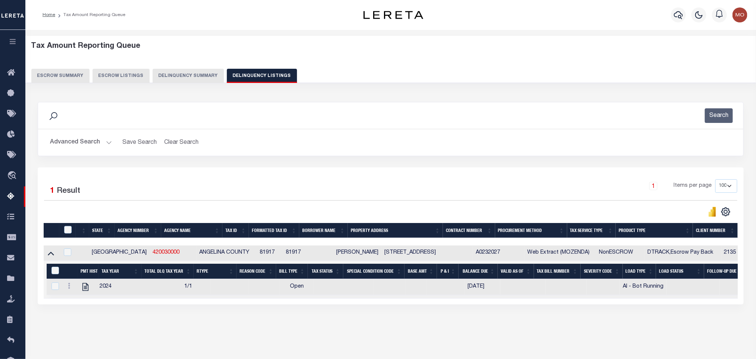
click at [459, 313] on div "Data sync process is currently running, you may face some response delays. Sear…" at bounding box center [391, 210] width 717 height 232
click at [66, 232] on input "checkbox" at bounding box center [67, 229] width 7 height 7
checkbox input "true"
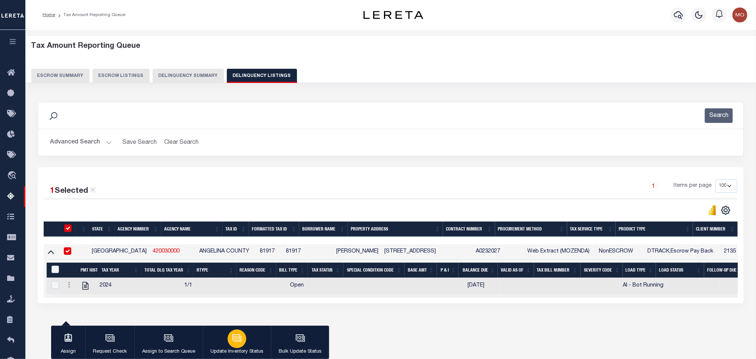
click at [237, 336] on icon "button" at bounding box center [237, 338] width 10 height 10
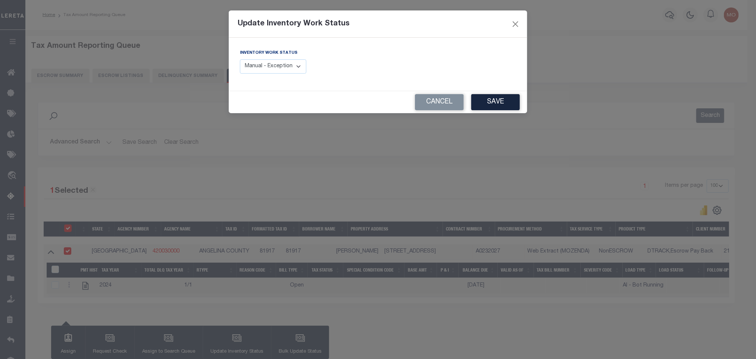
drag, startPoint x: 286, startPoint y: 66, endPoint x: 282, endPoint y: 72, distance: 7.2
click at [286, 66] on select "Manual - Exception Pended - Awaiting Search Late Add Exception Completed" at bounding box center [273, 66] width 66 height 15
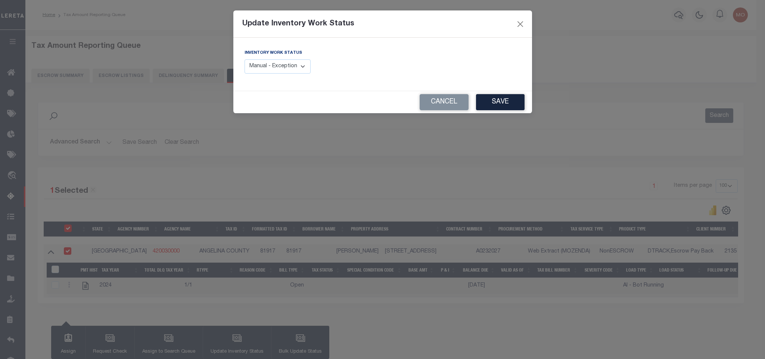
select select "4"
click at [245, 60] on select "Manual - Exception Pended - Awaiting Search Late Add Exception Completed" at bounding box center [278, 66] width 66 height 15
click at [498, 103] on button "Save" at bounding box center [500, 102] width 49 height 16
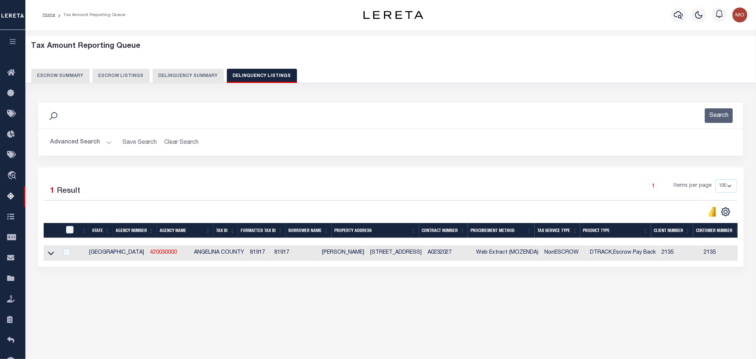
click at [103, 144] on button "Advanced Search" at bounding box center [81, 142] width 62 height 15
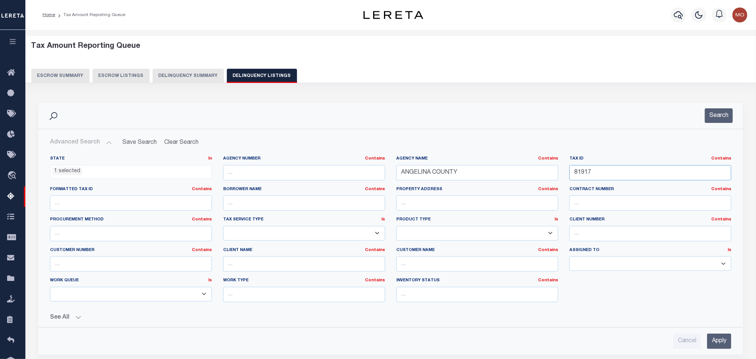
drag, startPoint x: 614, startPoint y: 171, endPoint x: 617, endPoint y: 137, distance: 33.7
click at [461, 167] on div "State In In AK AL AR AZ CA CO CT DC DE FL GA GU HI IA ID IL IN KS [GEOGRAPHIC_D…" at bounding box center [390, 232] width 693 height 152
drag, startPoint x: 602, startPoint y: 171, endPoint x: 509, endPoint y: 174, distance: 92.6
click at [509, 174] on div "State In In AK AL AR AZ CA CO CT DC DE FL GA GU HI IA ID IL IN KS [GEOGRAPHIC_D…" at bounding box center [390, 232] width 693 height 152
paste input "110414"
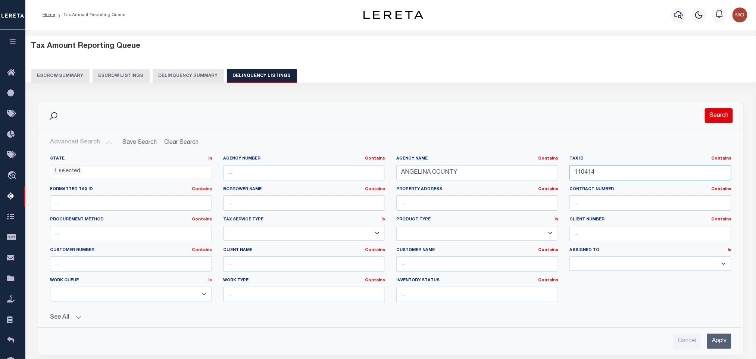
type input "110414"
click at [712, 114] on button "Search" at bounding box center [719, 115] width 28 height 15
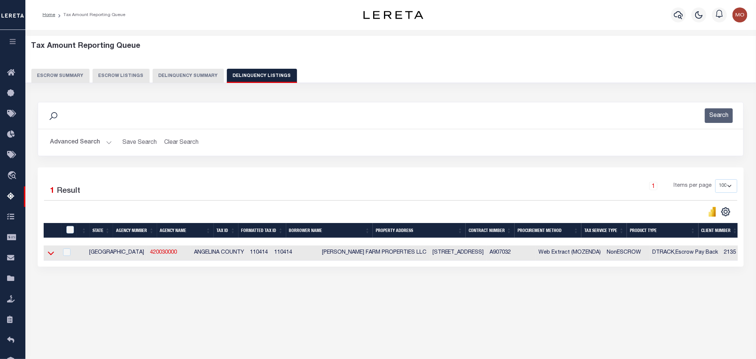
click at [50, 255] on icon at bounding box center [51, 254] width 6 height 4
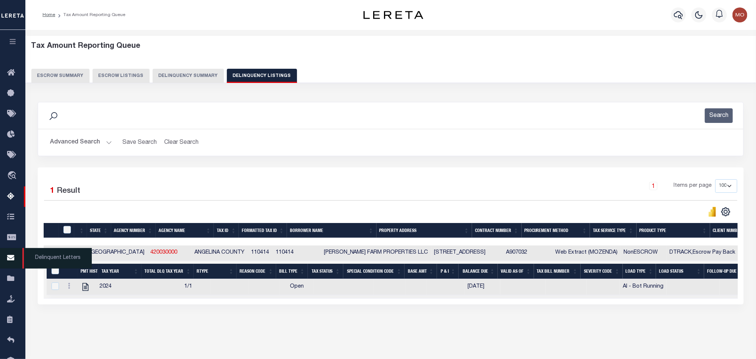
scroll to position [37, 0]
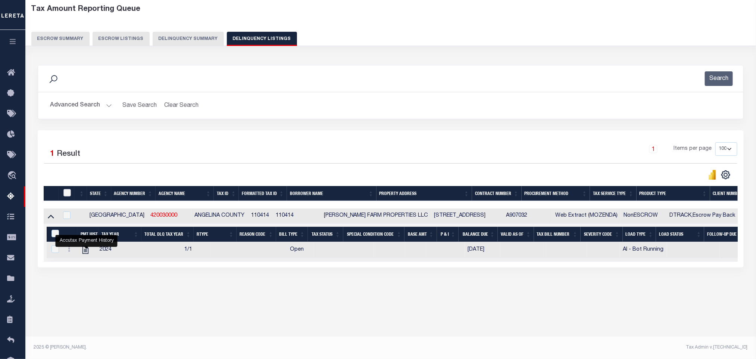
click at [68, 196] on input "checkbox" at bounding box center [66, 192] width 7 height 7
checkbox input "true"
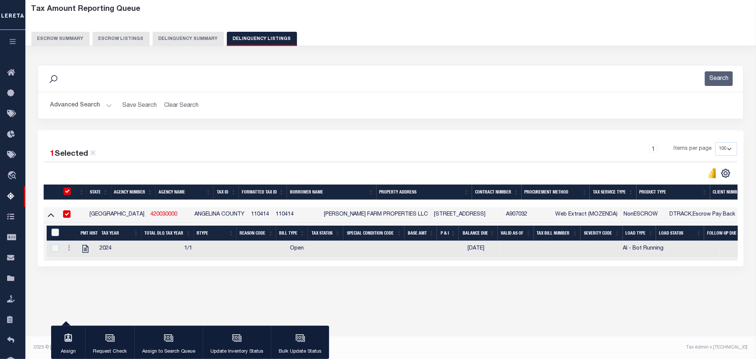
scroll to position [35, 0]
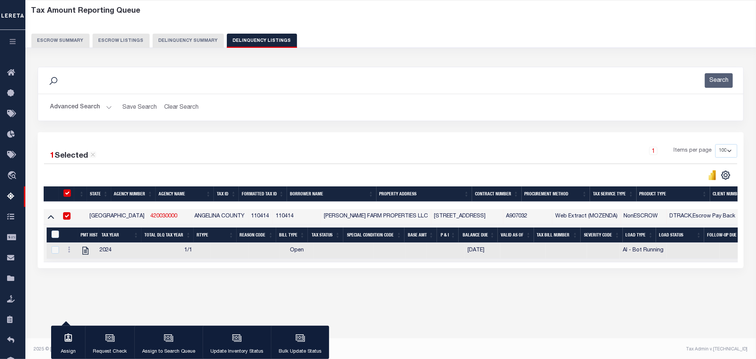
click at [237, 344] on div "button" at bounding box center [237, 338] width 19 height 19
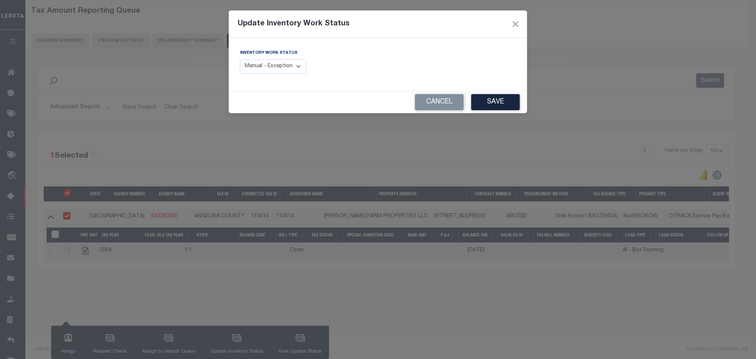
click at [307, 65] on select "Manual - Exception Pended - Awaiting Search Late Add Exception Completed" at bounding box center [273, 66] width 66 height 15
click at [299, 68] on select "Manual - Exception Pended - Awaiting Search Late Add Exception Completed" at bounding box center [273, 66] width 66 height 15
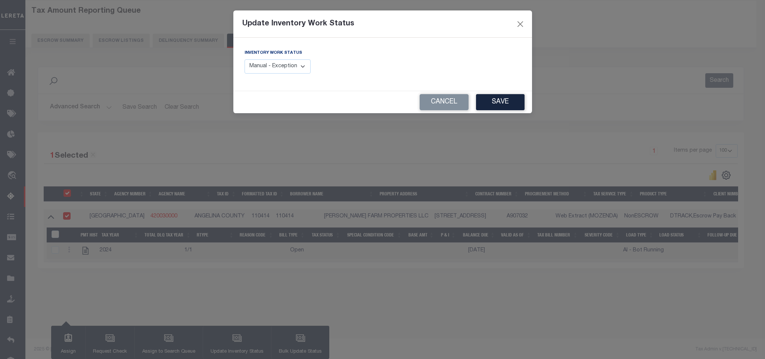
click at [289, 55] on label "Inventory Work Status" at bounding box center [273, 53] width 57 height 6
click at [286, 64] on select "Manual - Exception Pended - Awaiting Search Late Add Exception Completed" at bounding box center [278, 66] width 66 height 15
select select "4"
click at [245, 60] on select "Manual - Exception Pended - Awaiting Search Late Add Exception Completed" at bounding box center [278, 66] width 66 height 15
click at [504, 103] on button "Save" at bounding box center [500, 102] width 49 height 16
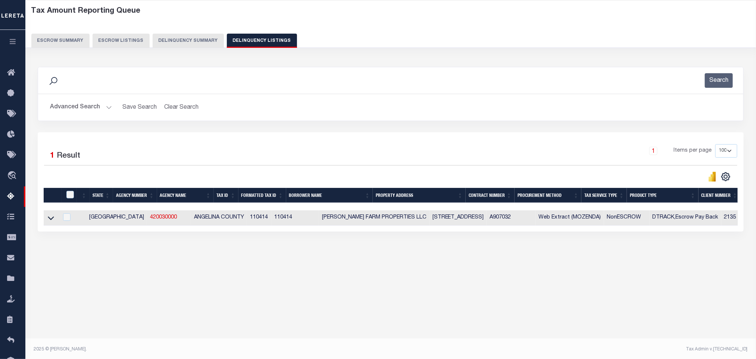
click at [107, 108] on button "Advanced Search" at bounding box center [81, 107] width 62 height 15
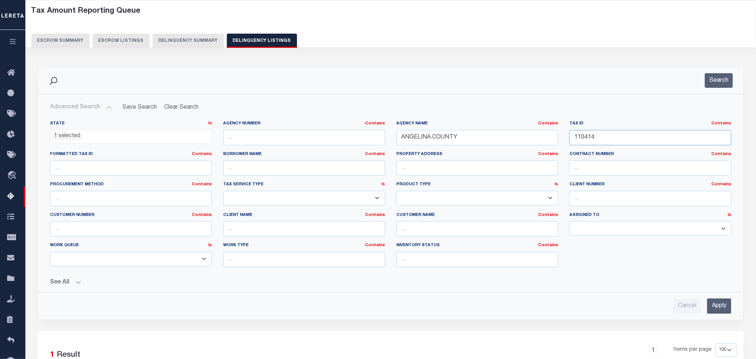
drag, startPoint x: 606, startPoint y: 137, endPoint x: 474, endPoint y: 128, distance: 132.9
click at [503, 137] on div "State In In AK AL AR AZ CA CO CT DC DE FL GA GU HI IA ID IL IN KS [GEOGRAPHIC_D…" at bounding box center [390, 197] width 693 height 152
paste input "520"
type input "115204"
click at [703, 74] on div "Search" at bounding box center [714, 80] width 37 height 15
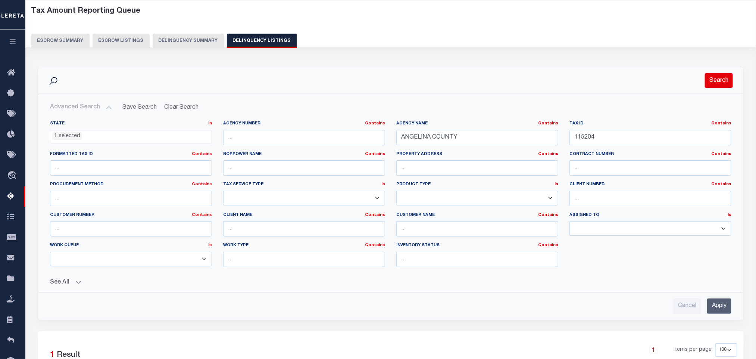
click at [714, 81] on button "Search" at bounding box center [719, 80] width 28 height 15
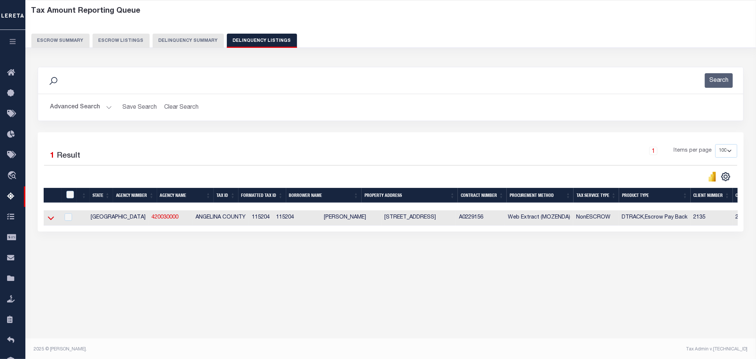
click at [52, 220] on icon at bounding box center [51, 219] width 6 height 4
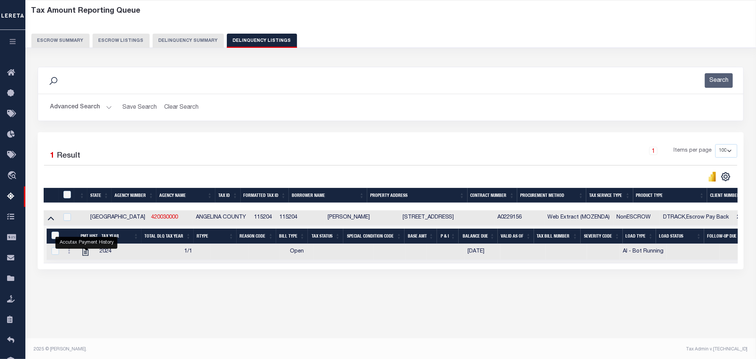
click at [71, 199] on div at bounding box center [68, 195] width 13 height 8
click at [68, 196] on input "checkbox" at bounding box center [66, 194] width 7 height 7
checkbox input "true"
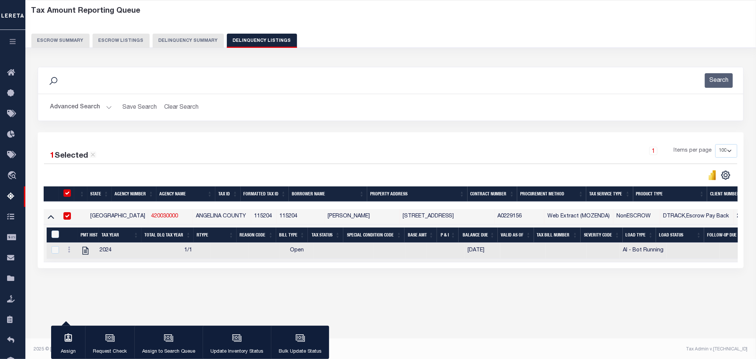
scroll to position [34, 0]
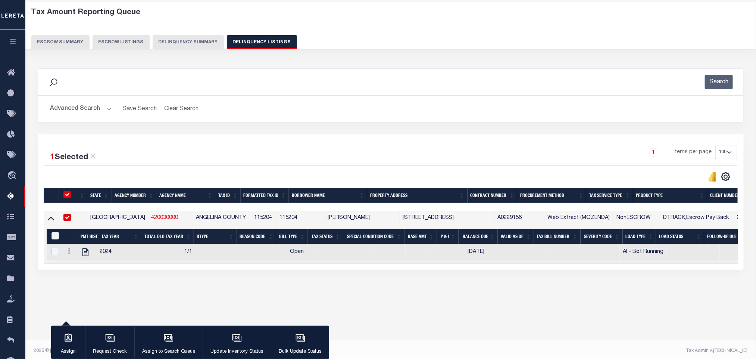
click at [243, 340] on div "button" at bounding box center [237, 338] width 19 height 19
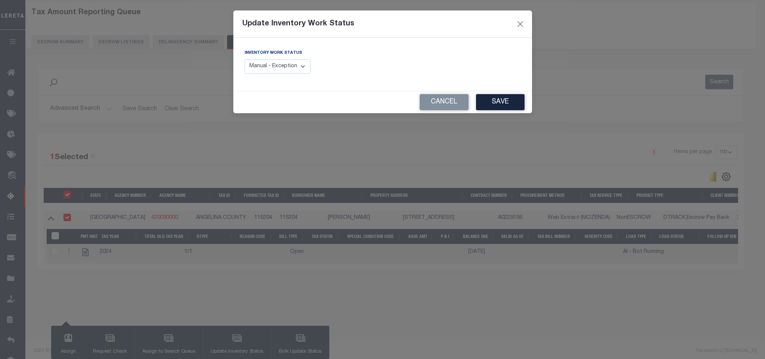
click at [293, 72] on select "Manual - Exception Pended - Awaiting Search Late Add Exception Completed" at bounding box center [278, 66] width 66 height 15
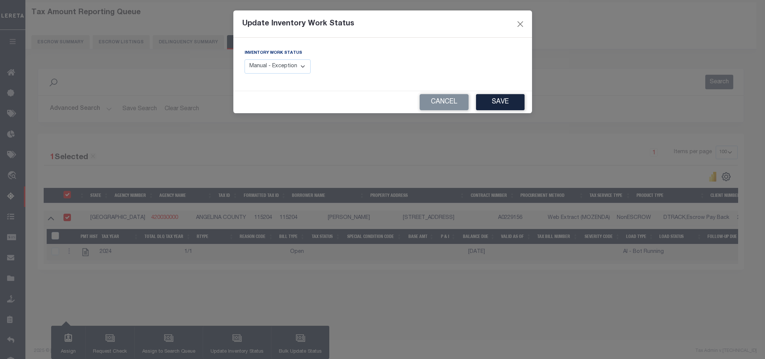
click at [293, 72] on select "Manual - Exception Pended - Awaiting Search Late Add Exception Completed" at bounding box center [278, 66] width 66 height 15
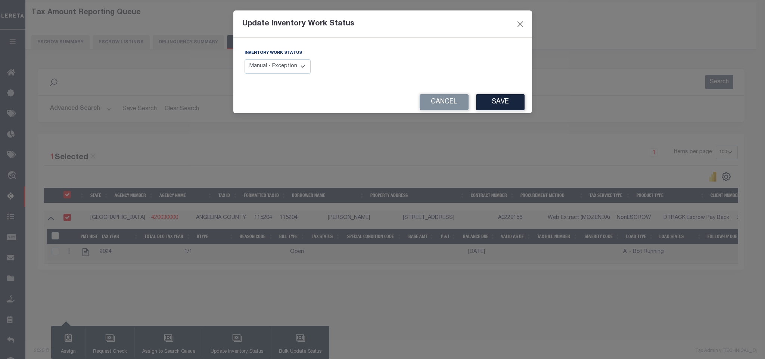
click at [293, 72] on select "Manual - Exception Pended - Awaiting Search Late Add Exception Completed" at bounding box center [278, 66] width 66 height 15
select select "4"
click at [245, 60] on select "Manual - Exception Pended - Awaiting Search Late Add Exception Completed" at bounding box center [278, 66] width 66 height 15
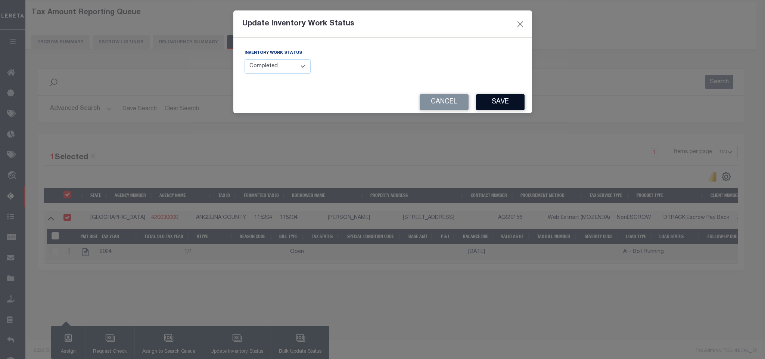
click at [509, 102] on button "Save" at bounding box center [500, 102] width 49 height 16
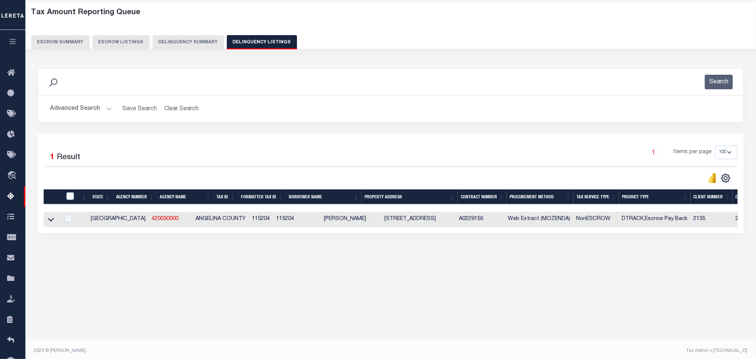
click at [109, 109] on button "Advanced Search" at bounding box center [81, 109] width 62 height 15
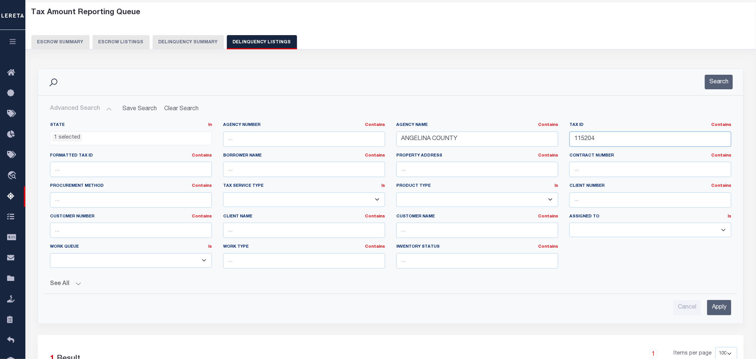
click at [606, 147] on input "115204" at bounding box center [651, 138] width 162 height 15
drag, startPoint x: 597, startPoint y: 143, endPoint x: 512, endPoint y: 144, distance: 85.2
click at [520, 144] on div "State In In AK AL AR AZ CA CO CT DC DE FL GA GU HI IA ID IL IN KS [GEOGRAPHIC_D…" at bounding box center [390, 198] width 693 height 152
paste input "24410"
click at [723, 80] on button "Search" at bounding box center [719, 82] width 28 height 15
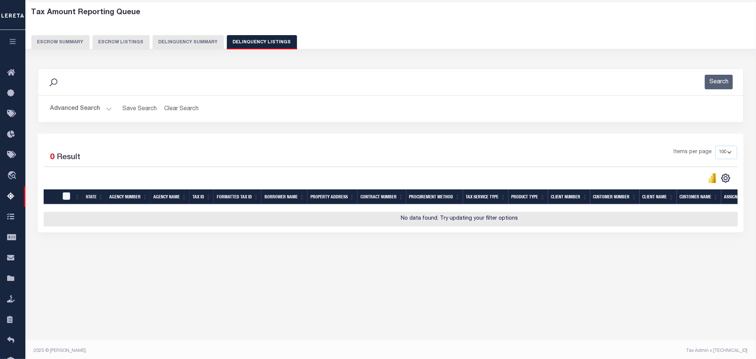
click at [103, 106] on button "Advanced Search" at bounding box center [81, 109] width 62 height 15
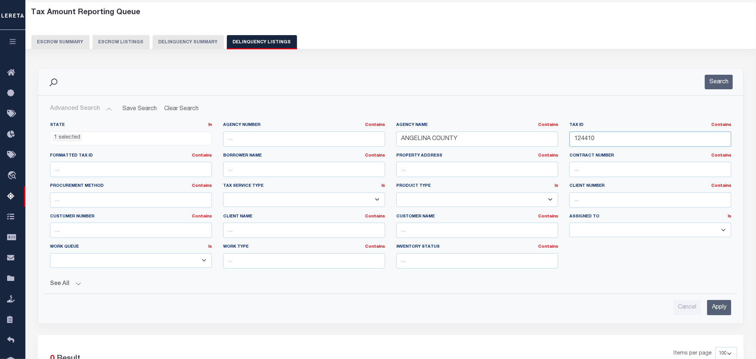
drag, startPoint x: 618, startPoint y: 140, endPoint x: 483, endPoint y: 140, distance: 135.5
click at [485, 140] on div "State In In AK AL AR AZ CA CO CT DC DE FL GA GU HI IA ID IL IN KS [GEOGRAPHIC_D…" at bounding box center [390, 198] width 693 height 152
click at [728, 83] on button "Search" at bounding box center [719, 82] width 28 height 15
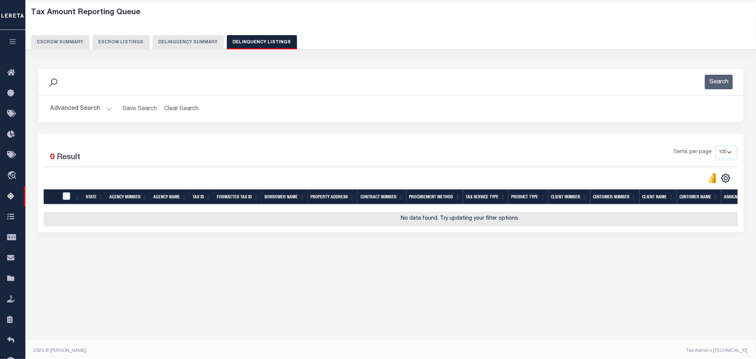
click at [108, 110] on button "Advanced Search" at bounding box center [81, 109] width 62 height 15
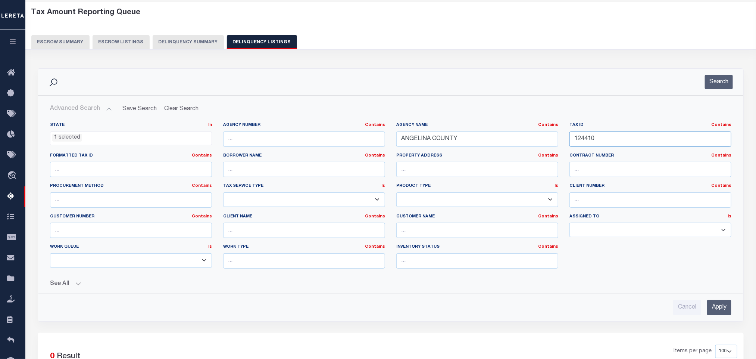
drag, startPoint x: 606, startPoint y: 140, endPoint x: 431, endPoint y: 143, distance: 175.1
click at [438, 149] on div "State In In AK AL AR AZ CA CO CT DC DE FL GA GU HI IA ID IL IN KS [GEOGRAPHIC_D…" at bounding box center [390, 198] width 693 height 152
paste input "43481"
click at [701, 89] on div "Search" at bounding box center [714, 82] width 37 height 15
click at [711, 86] on button "Search" at bounding box center [719, 82] width 28 height 15
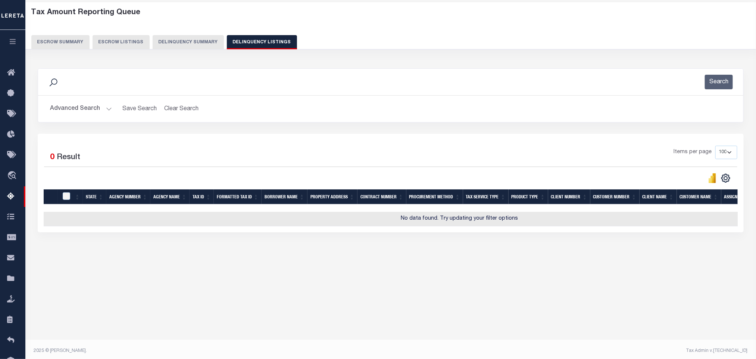
click at [108, 106] on button "Advanced Search" at bounding box center [81, 109] width 62 height 15
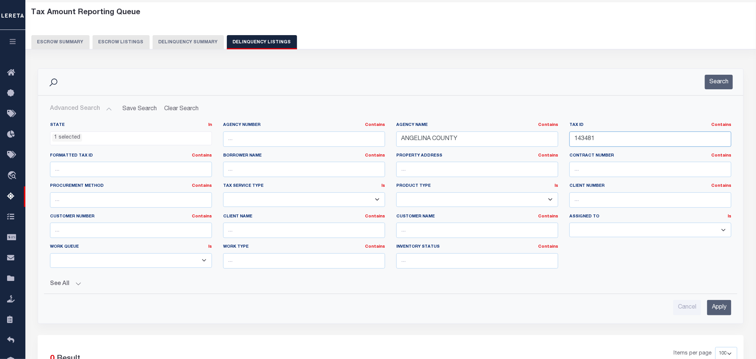
drag, startPoint x: 599, startPoint y: 138, endPoint x: 719, endPoint y: 90, distance: 129.4
click at [604, 139] on input "143481" at bounding box center [651, 138] width 162 height 15
click at [719, 82] on button "Search" at bounding box center [719, 82] width 28 height 15
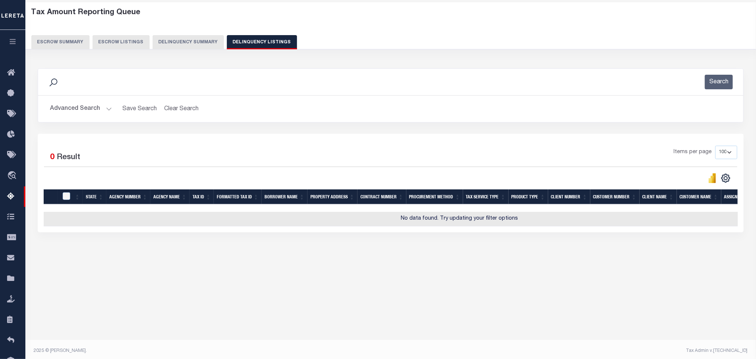
click at [107, 108] on button "Advanced Search" at bounding box center [81, 109] width 62 height 15
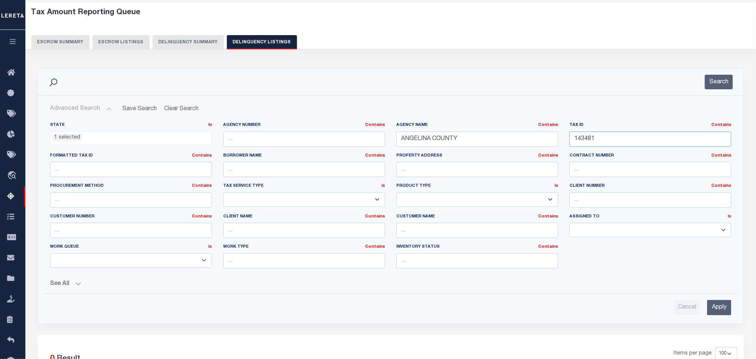
drag, startPoint x: 610, startPoint y: 138, endPoint x: 525, endPoint y: 130, distance: 86.2
click at [515, 135] on div "State In In AK AL AR AZ CA CO CT DC DE FL GA GU HI IA ID IL IN KS [GEOGRAPHIC_D…" at bounding box center [390, 198] width 693 height 152
paste input "616"
type input "143616"
click at [726, 78] on button "Search" at bounding box center [719, 82] width 28 height 15
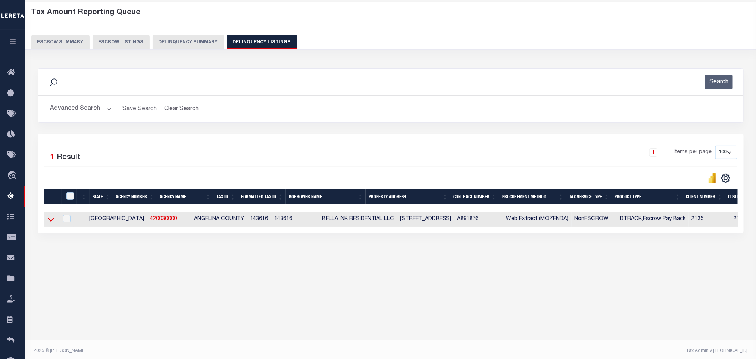
click at [50, 221] on icon at bounding box center [51, 219] width 6 height 8
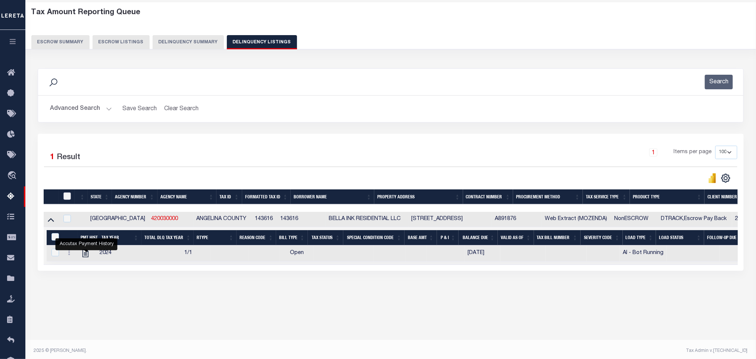
click at [67, 198] on input "checkbox" at bounding box center [66, 195] width 7 height 7
checkbox input "true"
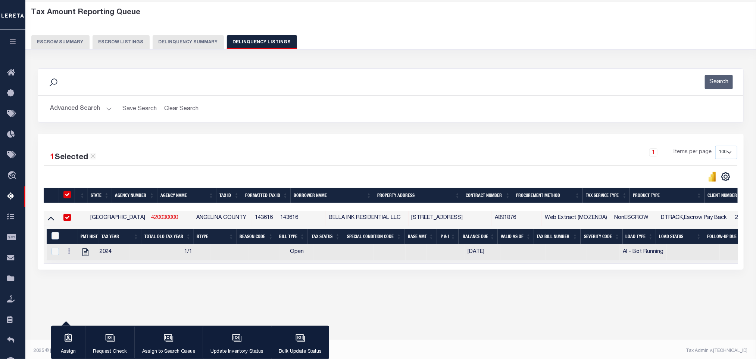
checkbox input "true"
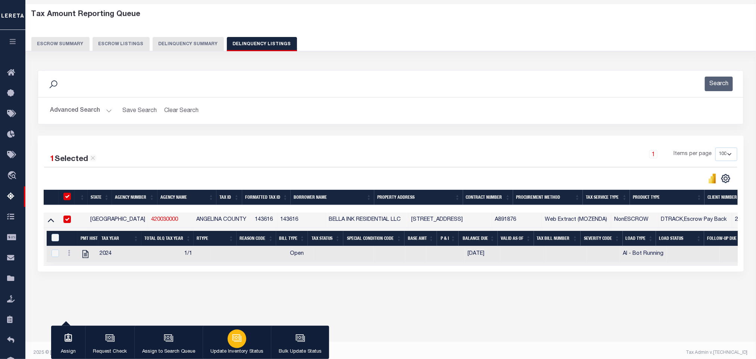
click at [237, 348] on p "Update Inventory Status" at bounding box center [237, 351] width 53 height 7
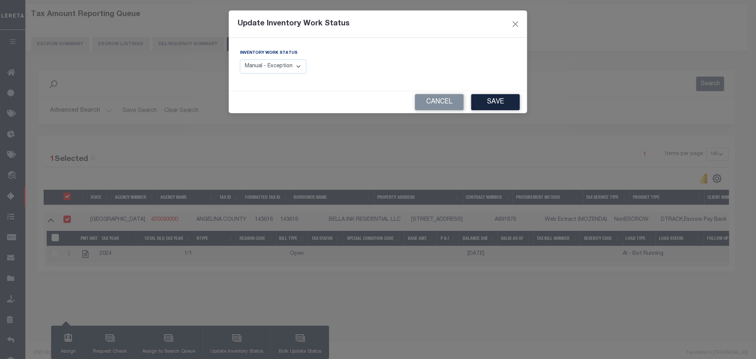
click at [307, 69] on select "Manual - Exception Pended - Awaiting Search Late Add Exception Completed" at bounding box center [273, 66] width 66 height 15
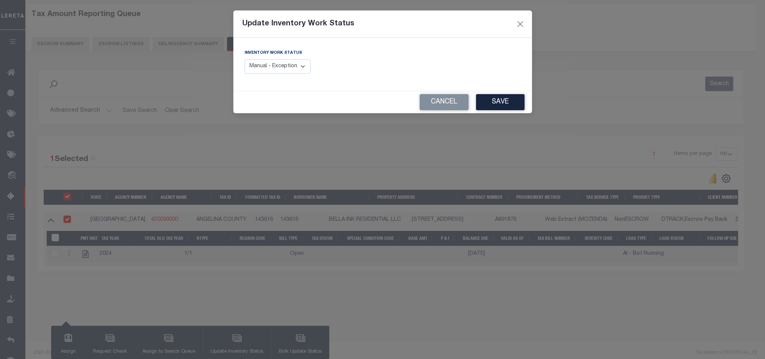
select select "4"
click at [245, 60] on select "Manual - Exception Pended - Awaiting Search Late Add Exception Completed" at bounding box center [278, 66] width 66 height 15
click at [510, 100] on button "Save" at bounding box center [500, 102] width 49 height 16
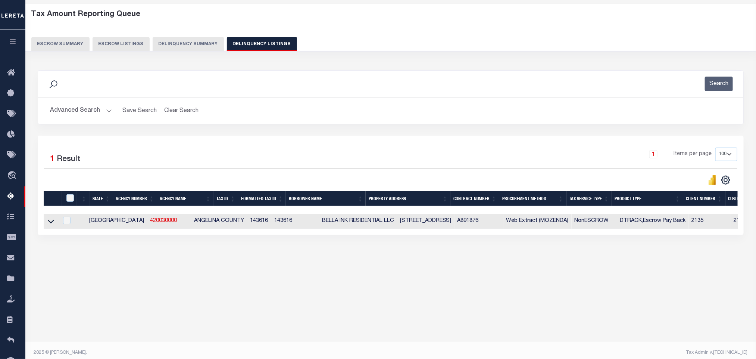
click at [104, 111] on button "Advanced Search" at bounding box center [81, 110] width 62 height 15
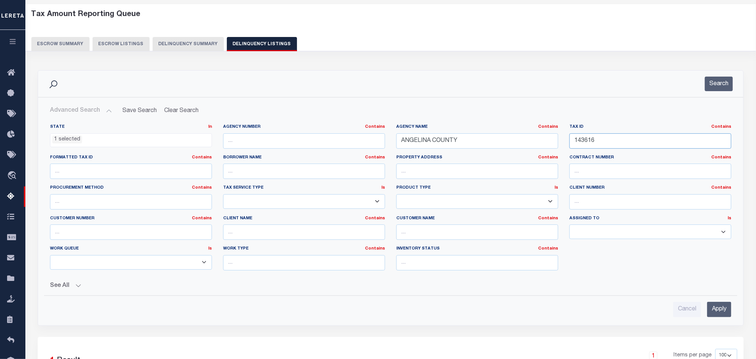
drag, startPoint x: 607, startPoint y: 139, endPoint x: 525, endPoint y: 142, distance: 82.5
click at [525, 145] on div "State In In AK AL AR AZ CA CO CT DC DE FL GA GU HI IA ID IL IN KS [GEOGRAPHIC_D…" at bounding box center [390, 200] width 693 height 152
paste input "724"
type input "143724"
click at [719, 84] on button "Search" at bounding box center [719, 84] width 28 height 15
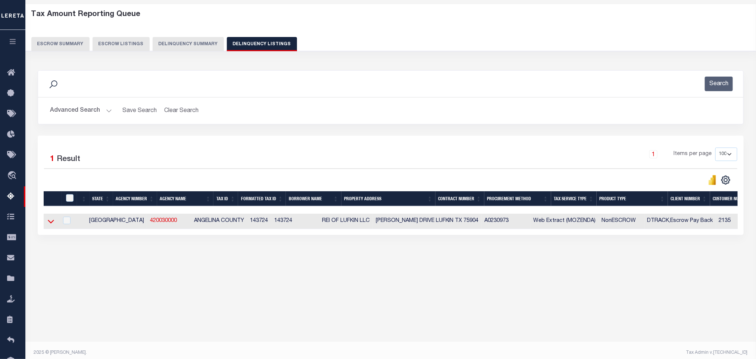
click at [52, 222] on icon at bounding box center [51, 221] width 6 height 8
